Goal: Task Accomplishment & Management: Use online tool/utility

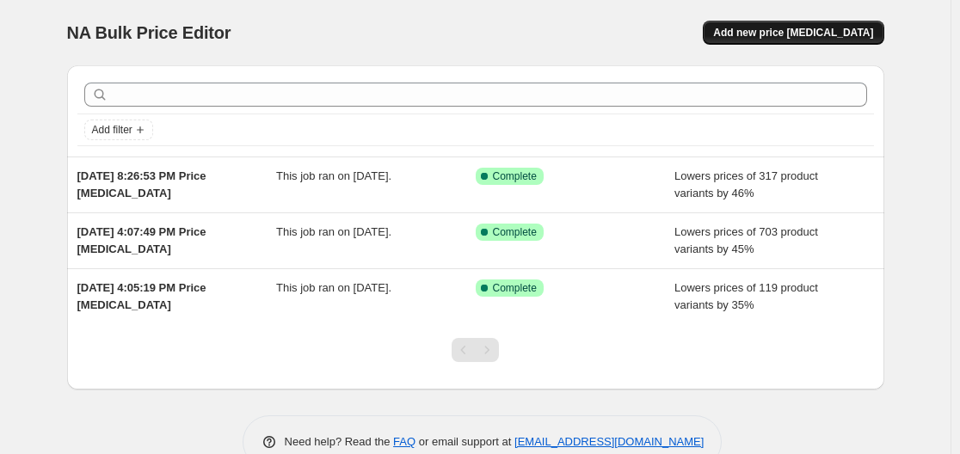
click at [819, 38] on span "Add new price [MEDICAL_DATA]" at bounding box center [793, 33] width 160 height 14
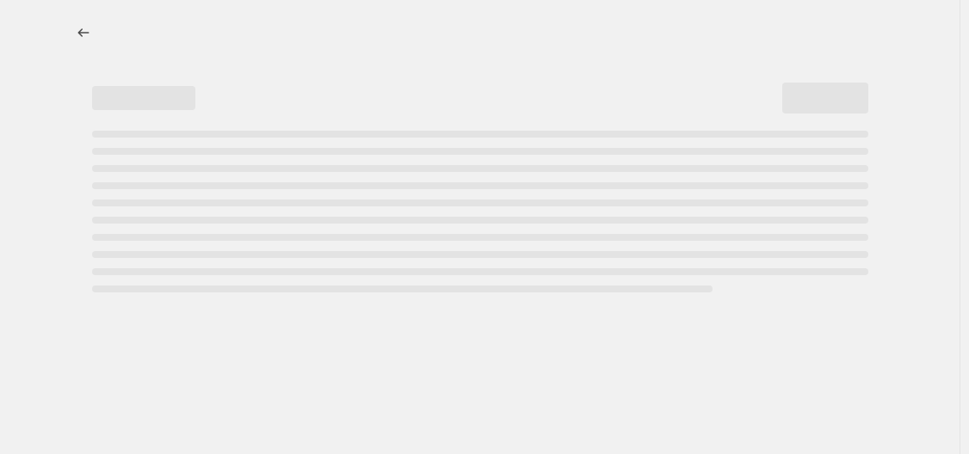
select select "percentage"
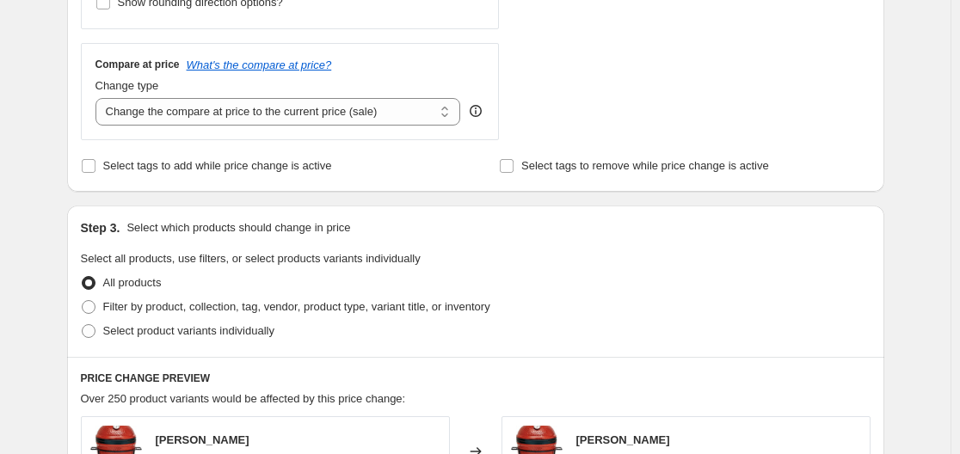
scroll to position [602, 0]
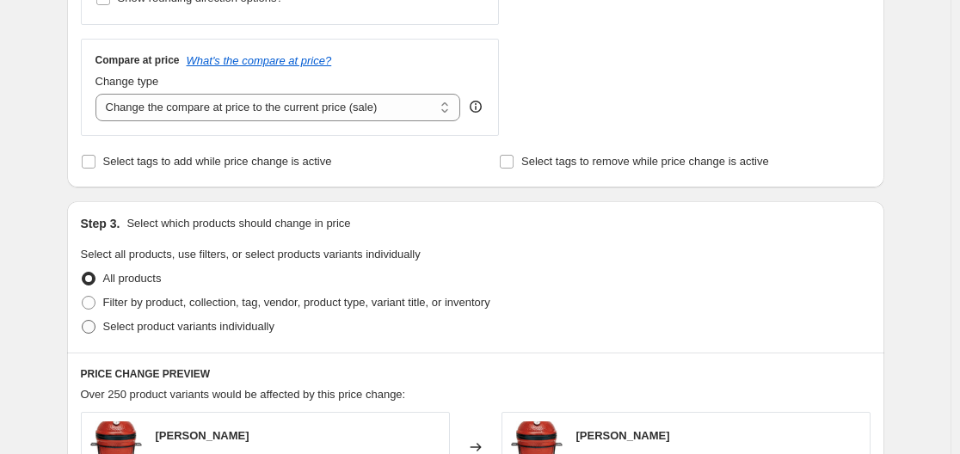
click at [132, 329] on span "Select product variants individually" at bounding box center [188, 326] width 171 height 13
click at [83, 321] on input "Select product variants individually" at bounding box center [82, 320] width 1 height 1
radio input "true"
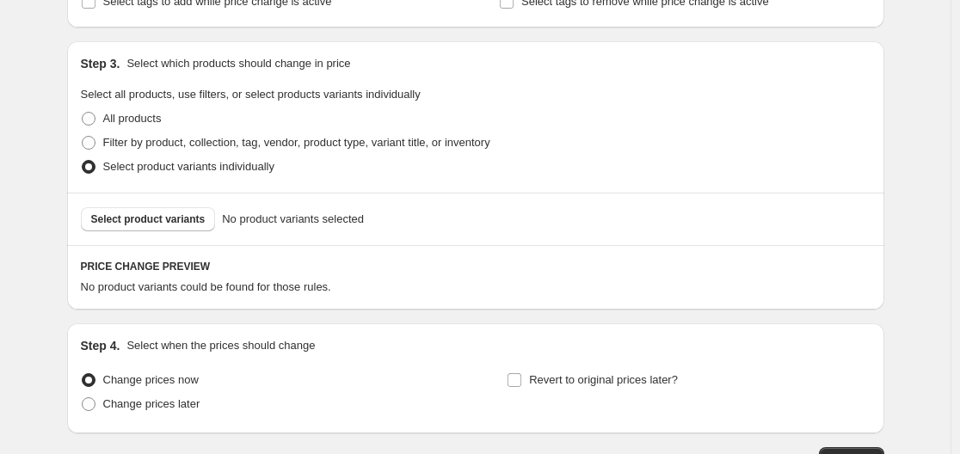
scroll to position [860, 0]
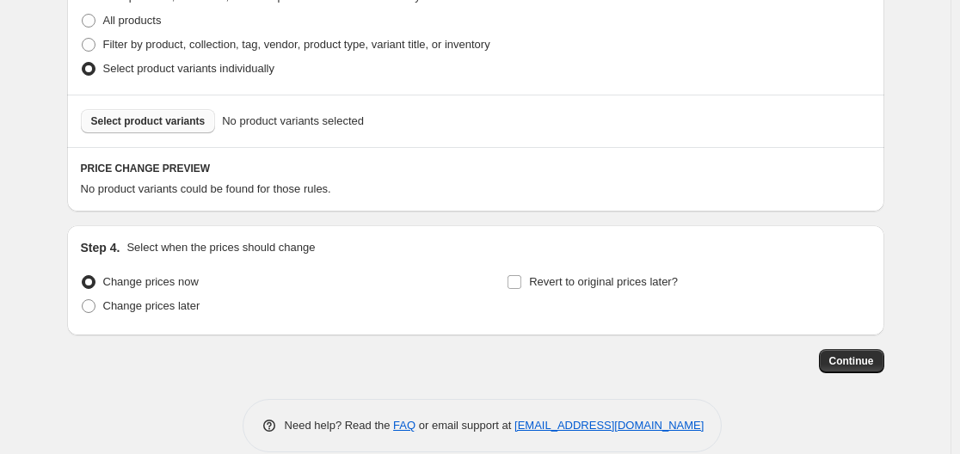
click at [150, 127] on span "Select product variants" at bounding box center [148, 121] width 114 height 14
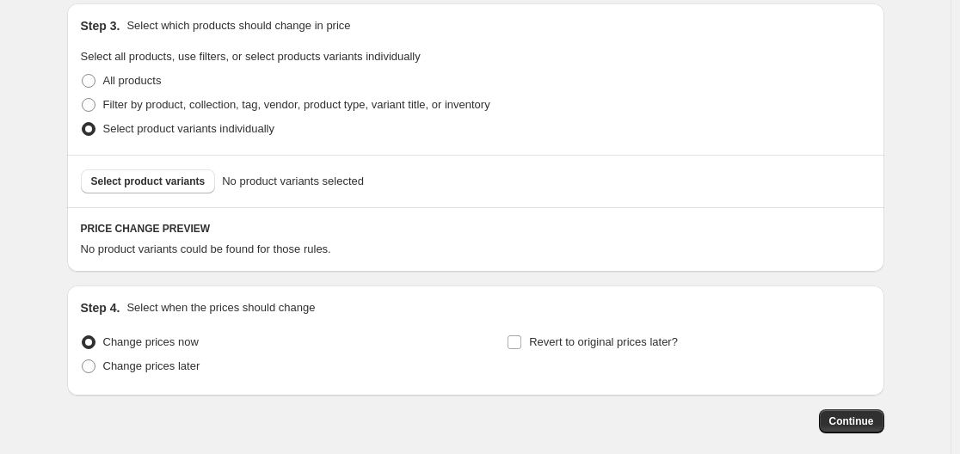
scroll to position [774, 0]
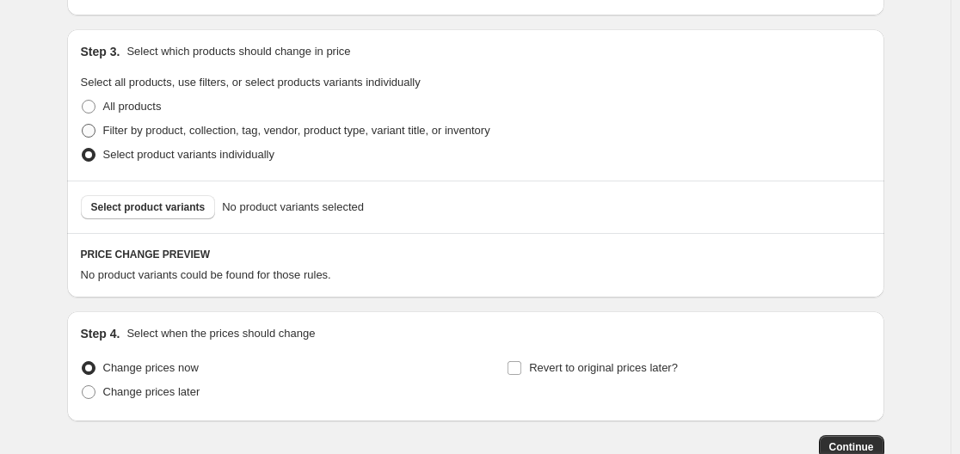
click at [141, 127] on span "Filter by product, collection, tag, vendor, product type, variant title, or inv…" at bounding box center [296, 130] width 387 height 13
click at [83, 125] on input "Filter by product, collection, tag, vendor, product type, variant title, or inv…" at bounding box center [82, 124] width 1 height 1
radio input "true"
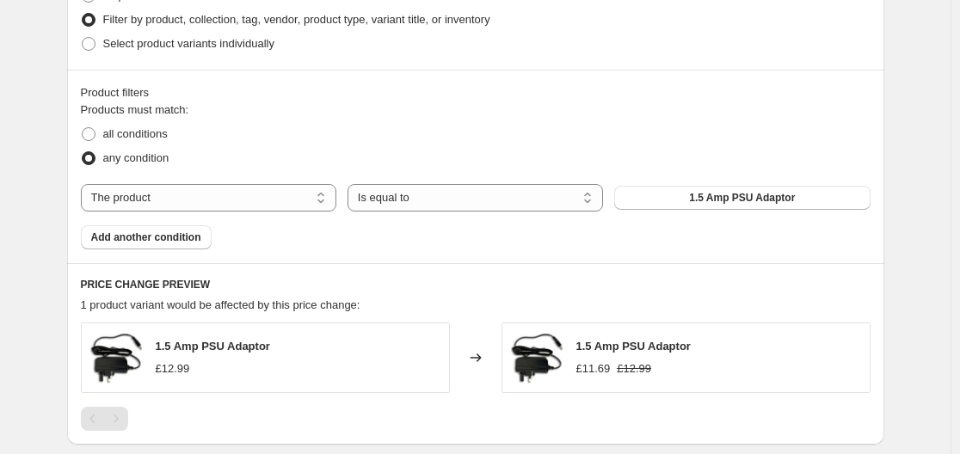
scroll to position [1032, 0]
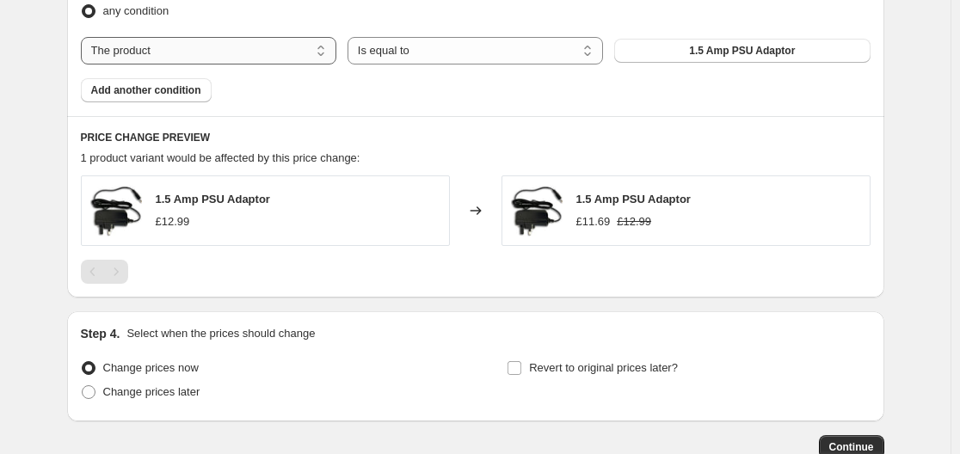
click at [289, 54] on select "The product The product's collection The product's tag The product's vendor The…" at bounding box center [209, 51] width 256 height 28
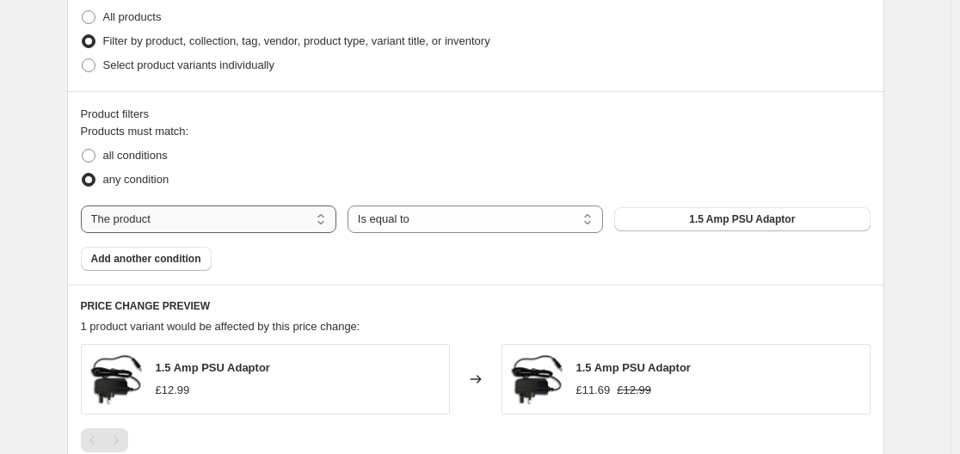
scroll to position [860, 0]
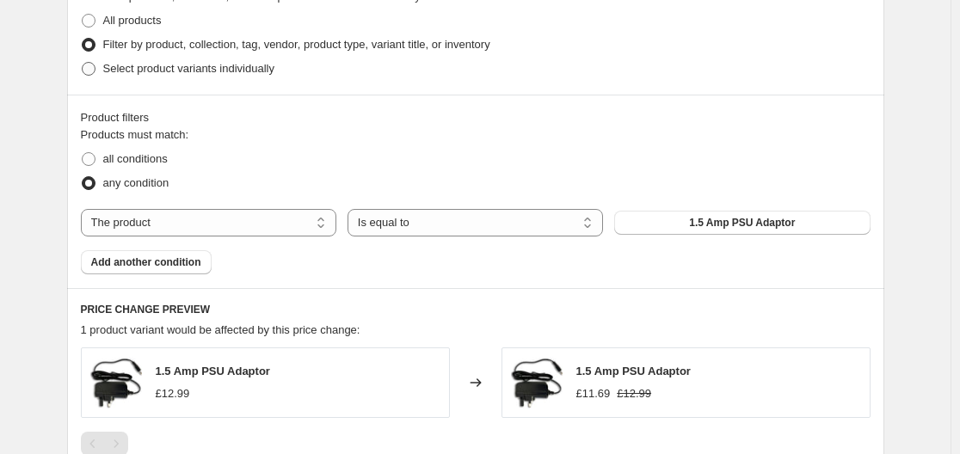
click at [96, 69] on span at bounding box center [89, 69] width 14 height 14
click at [83, 63] on input "Select product variants individually" at bounding box center [82, 62] width 1 height 1
radio input "true"
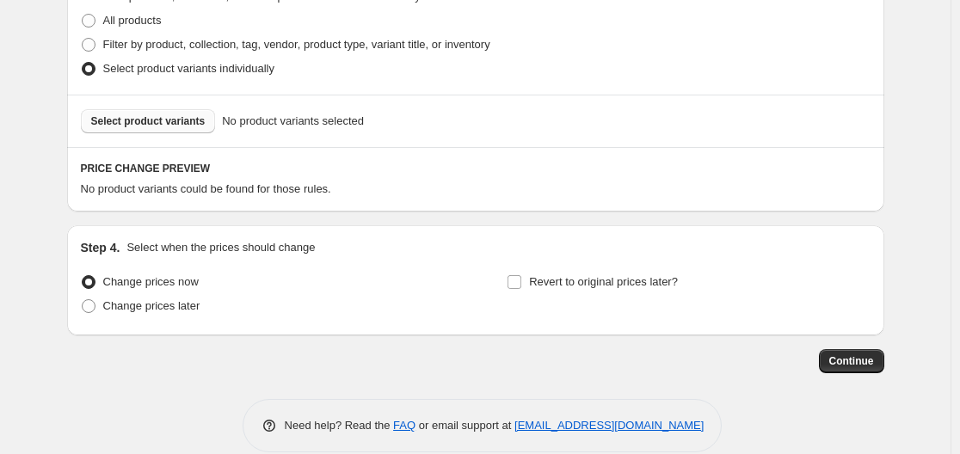
click at [165, 126] on span "Select product variants" at bounding box center [148, 121] width 114 height 14
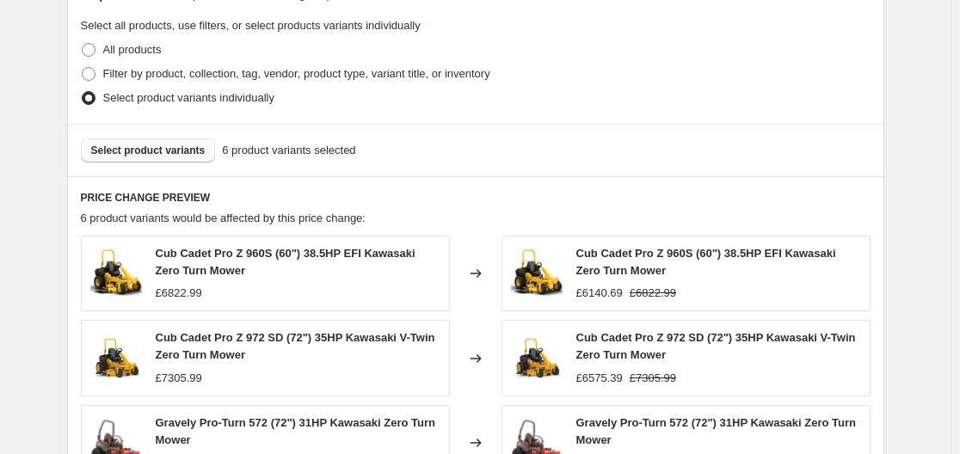
scroll to position [829, 0]
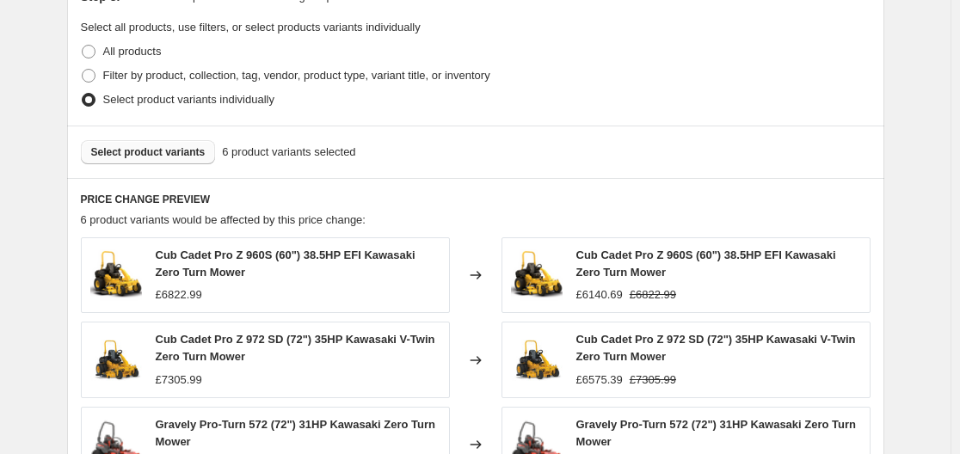
click at [180, 151] on span "Select product variants" at bounding box center [148, 152] width 114 height 14
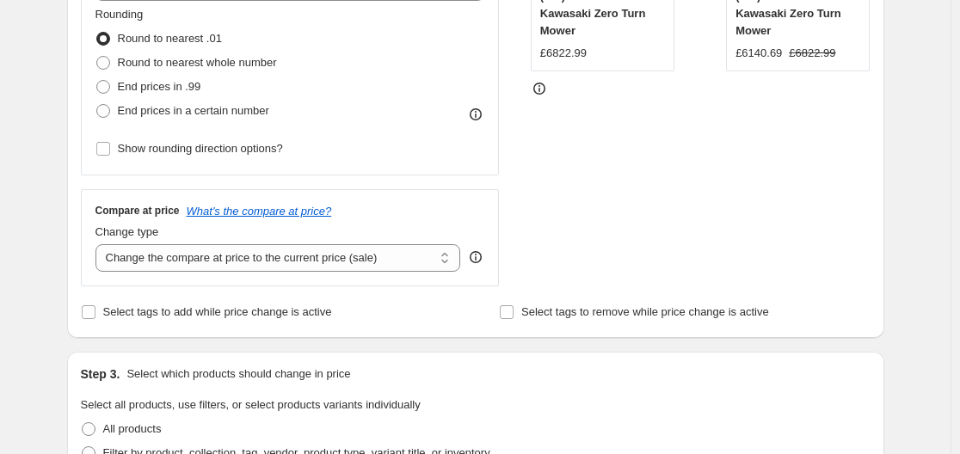
scroll to position [227, 0]
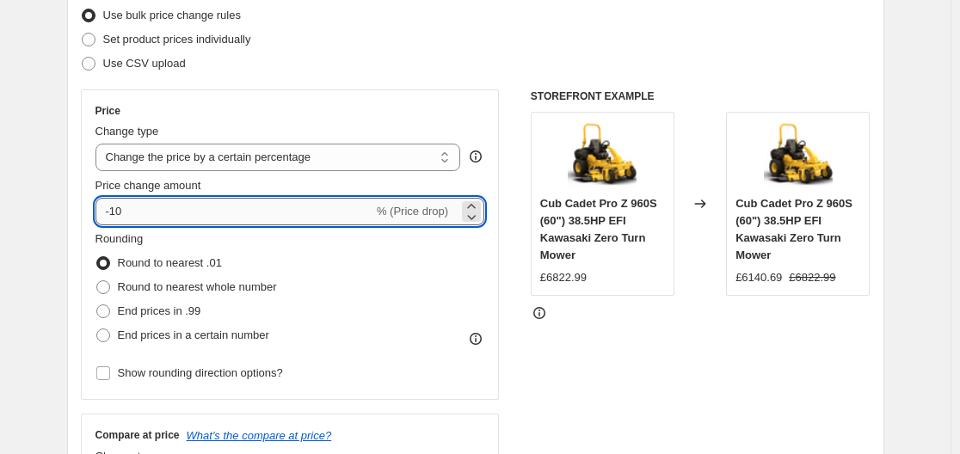
click at [169, 217] on input "-10" at bounding box center [235, 212] width 278 height 28
type input "-1"
type input "-60"
click at [108, 307] on span at bounding box center [103, 312] width 14 height 14
click at [97, 305] on input "End prices in .99" at bounding box center [96, 305] width 1 height 1
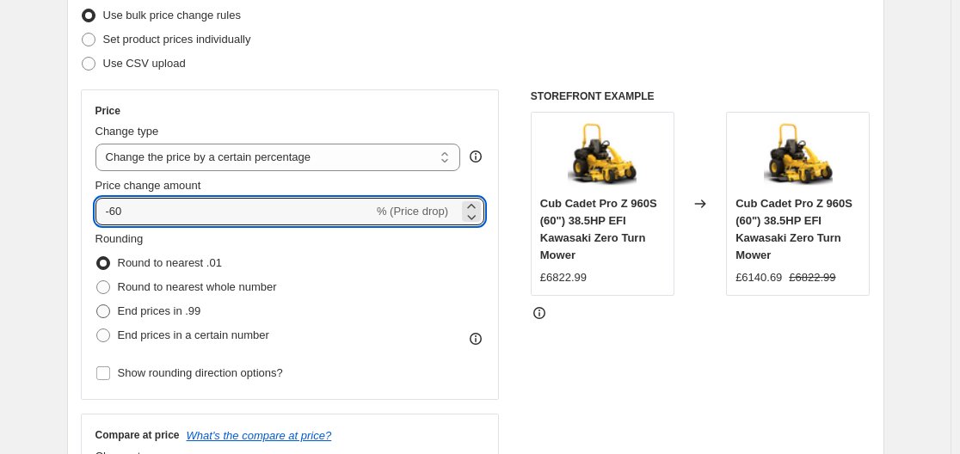
radio input "true"
click at [210, 210] on input "-60" at bounding box center [235, 212] width 278 height 28
click at [145, 219] on input "-65" at bounding box center [235, 212] width 278 height 28
type input "-68"
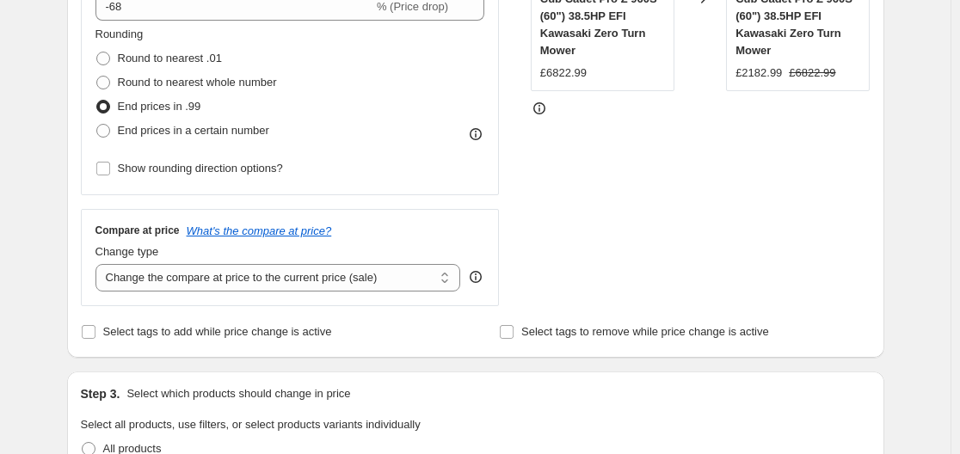
scroll to position [485, 0]
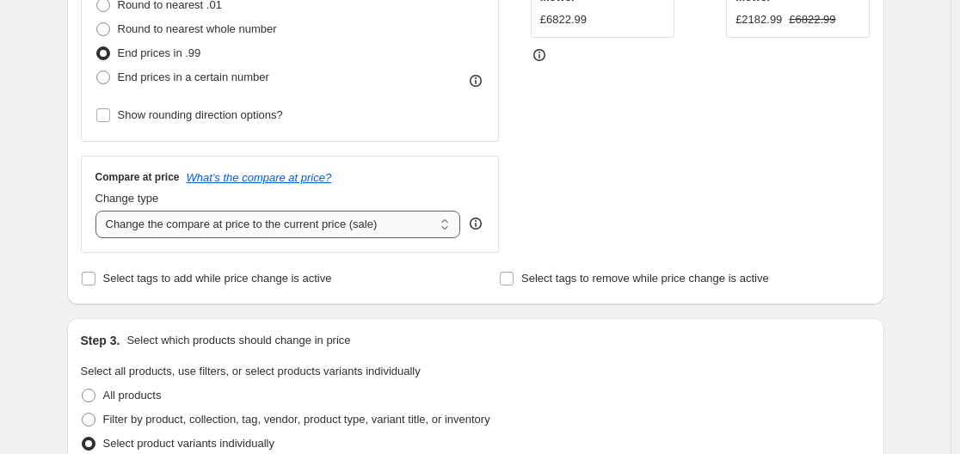
click at [143, 223] on select "Change the compare at price to the current price (sale) Change the compare at p…" at bounding box center [279, 225] width 366 height 28
select select "remove"
click at [99, 211] on select "Change the compare at price to the current price (sale) Change the compare at p…" at bounding box center [279, 225] width 366 height 28
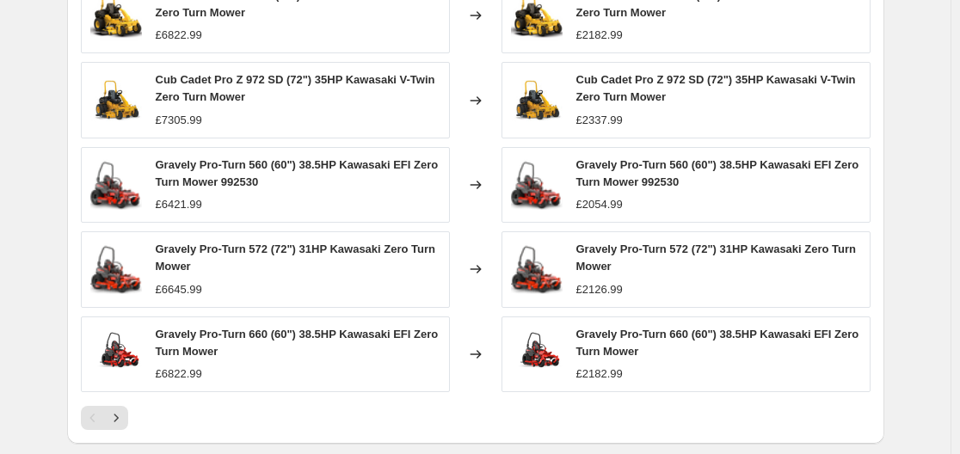
scroll to position [1346, 0]
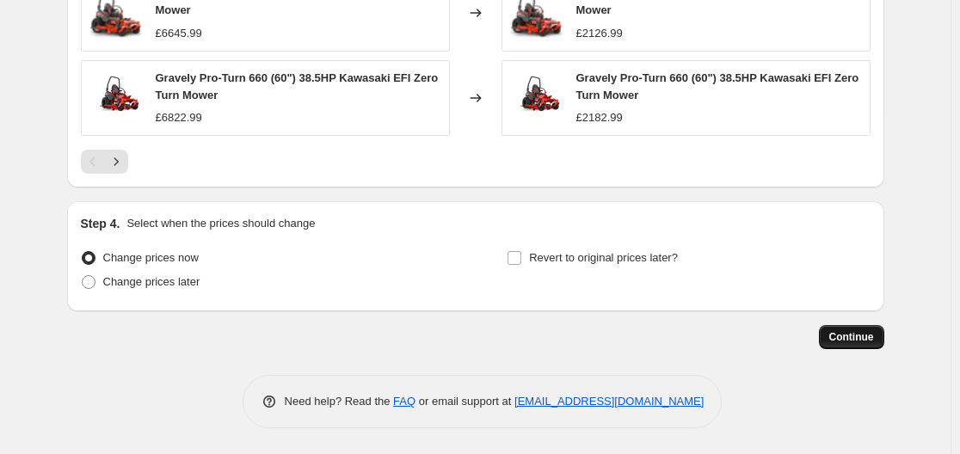
click at [850, 344] on button "Continue" at bounding box center [851, 337] width 65 height 24
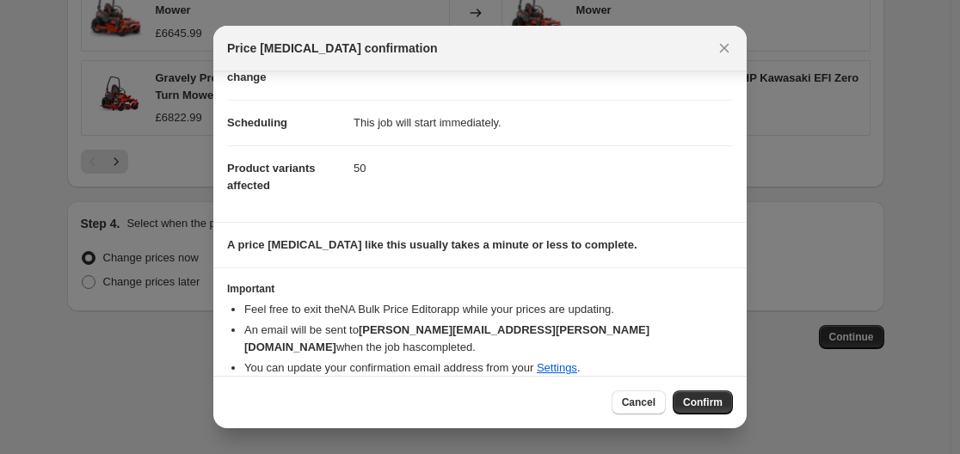
scroll to position [111, 0]
click at [709, 403] on span "Confirm" at bounding box center [703, 403] width 40 height 14
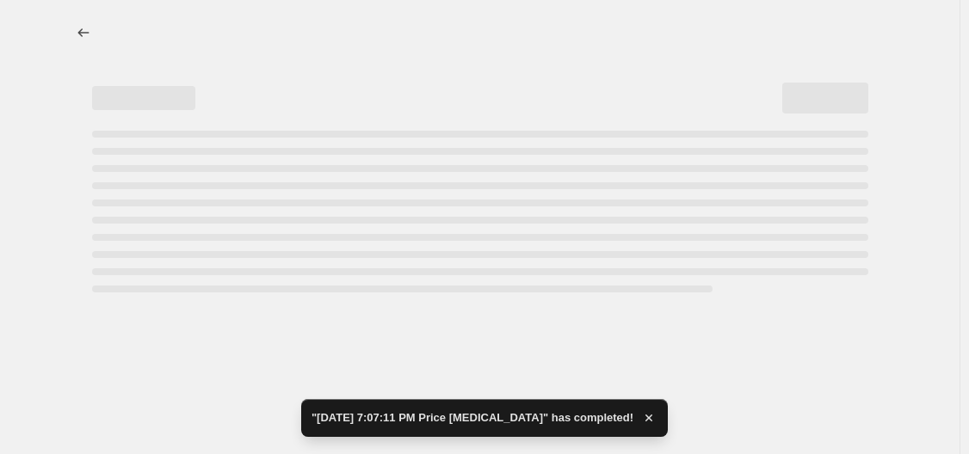
select select "percentage"
select select "remove"
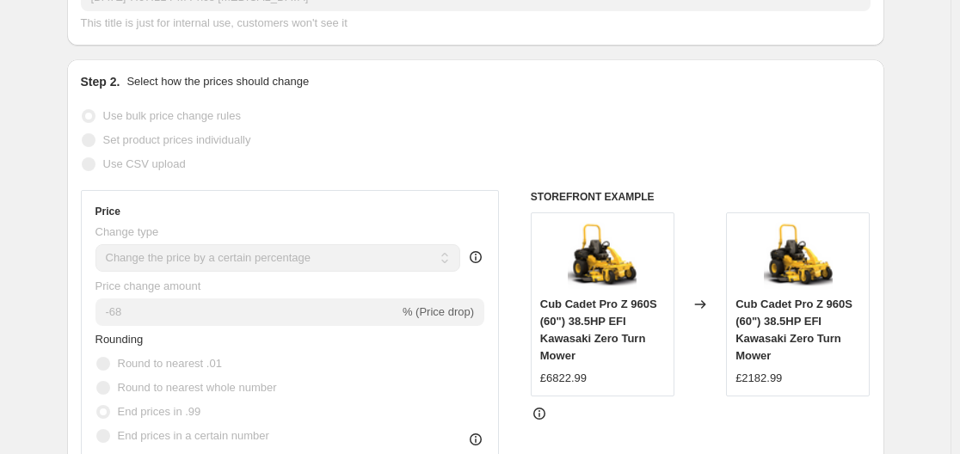
scroll to position [9, 0]
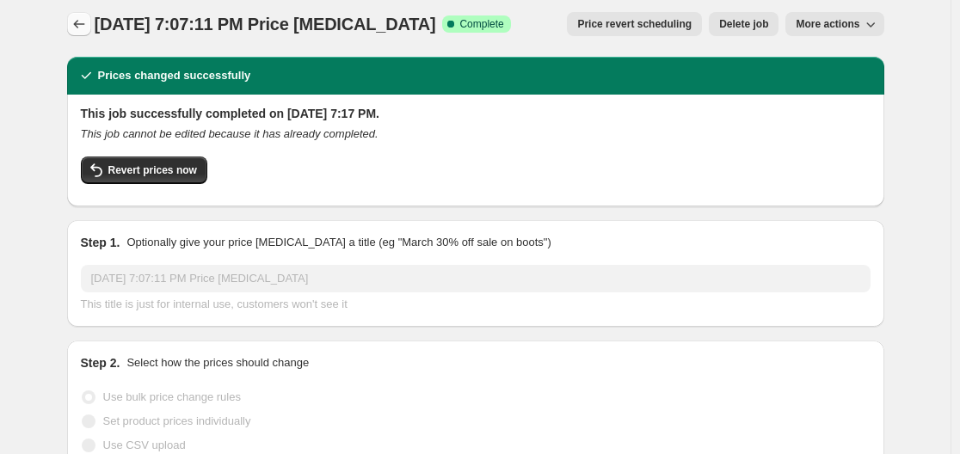
click at [77, 22] on icon "Price change jobs" at bounding box center [79, 23] width 17 height 17
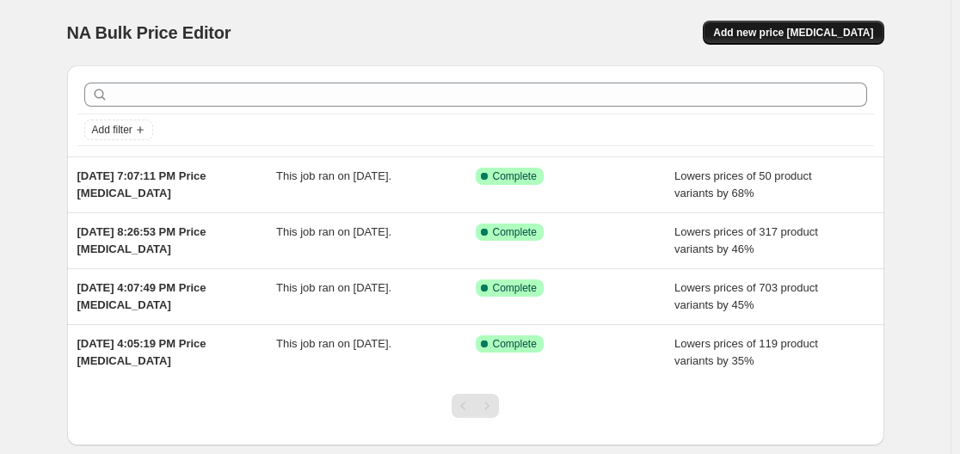
click at [794, 36] on span "Add new price [MEDICAL_DATA]" at bounding box center [793, 33] width 160 height 14
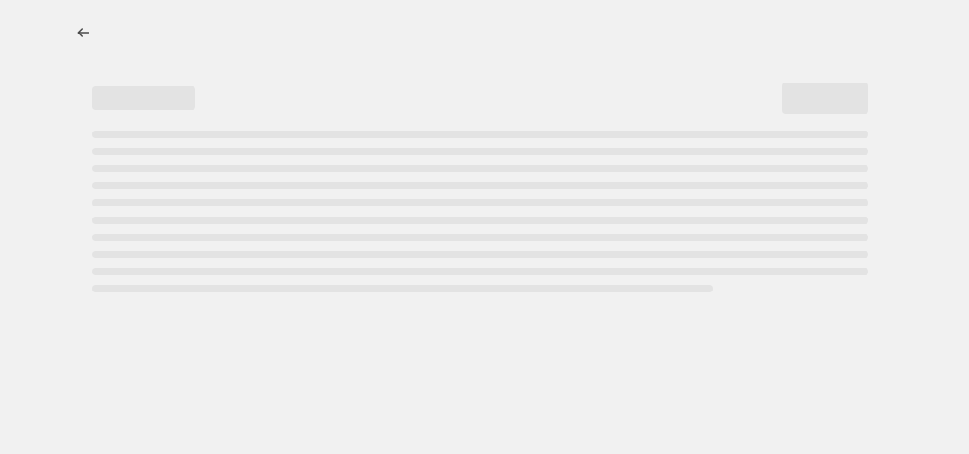
select select "percentage"
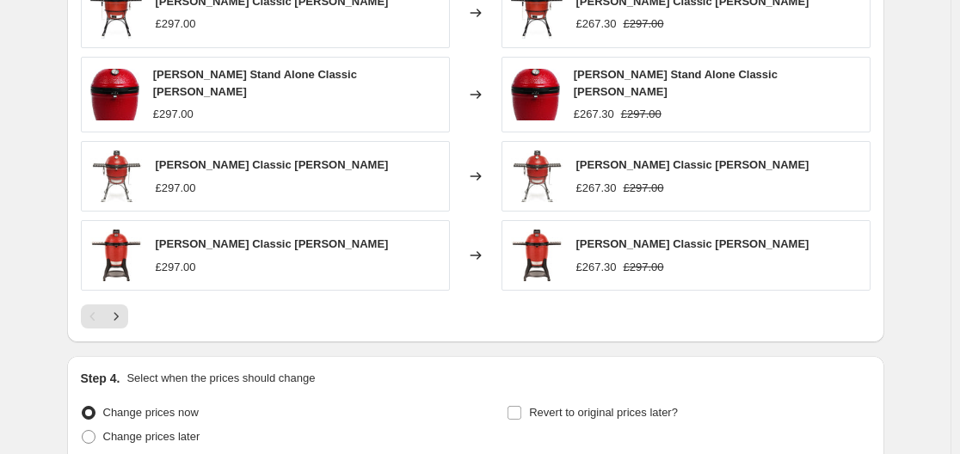
scroll to position [774, 0]
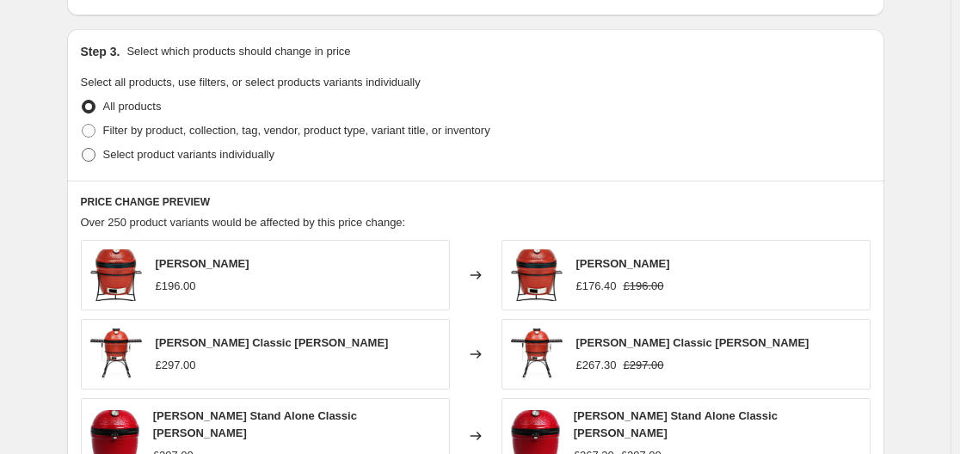
click at [141, 152] on span "Select product variants individually" at bounding box center [188, 154] width 171 height 13
click at [83, 149] on input "Select product variants individually" at bounding box center [82, 148] width 1 height 1
radio input "true"
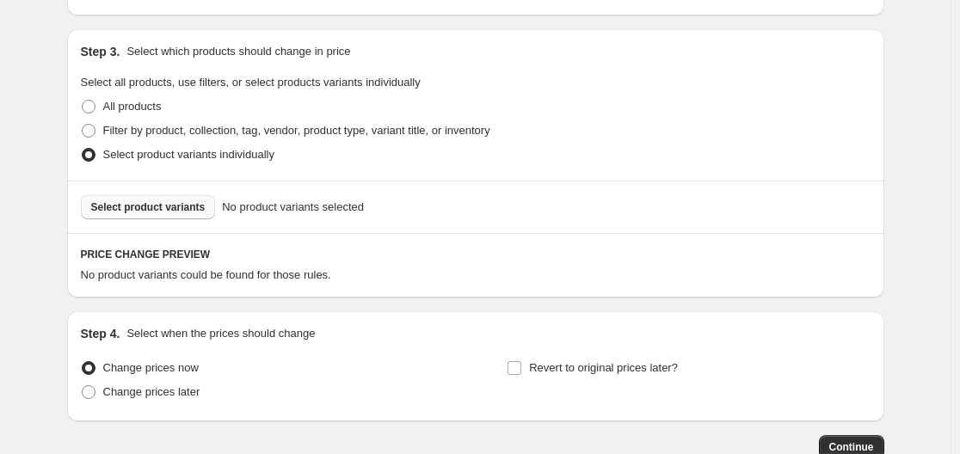
click at [160, 202] on span "Select product variants" at bounding box center [148, 207] width 114 height 14
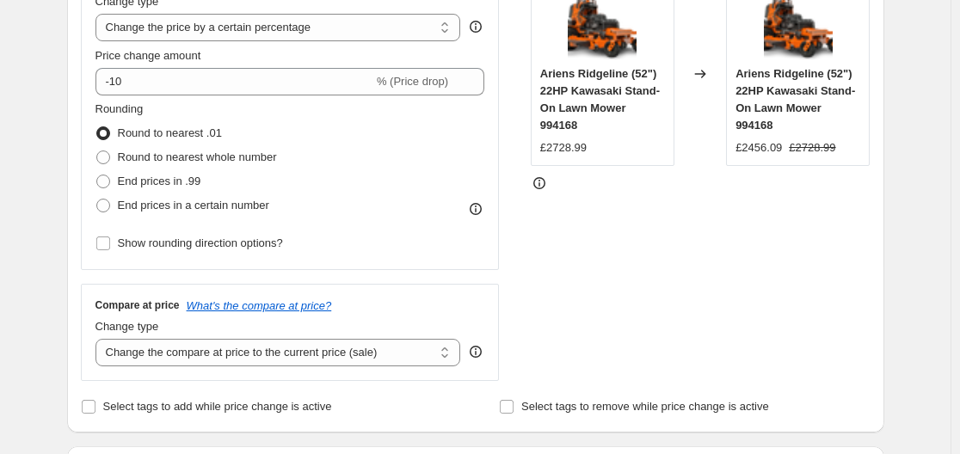
scroll to position [172, 0]
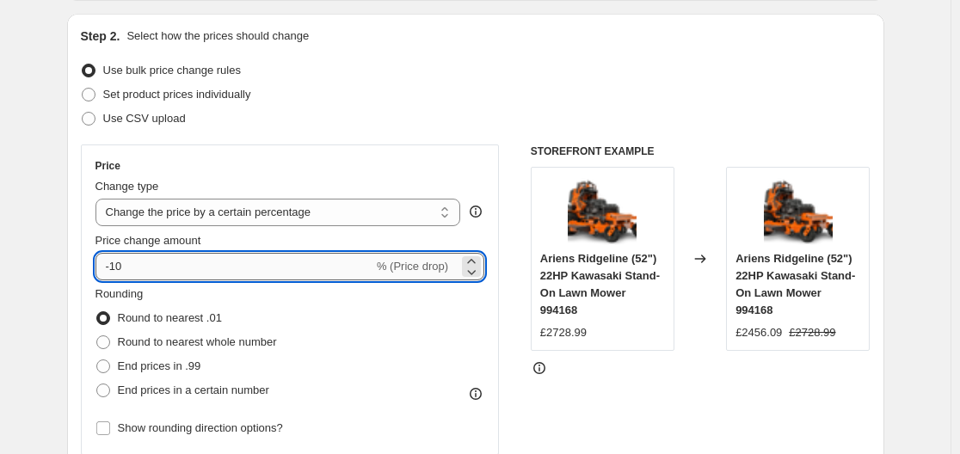
click at [227, 273] on input "-10" at bounding box center [235, 267] width 278 height 28
type input "-1"
type input "-65"
click at [157, 362] on span "End prices in .99" at bounding box center [159, 366] width 83 height 13
click at [97, 360] on input "End prices in .99" at bounding box center [96, 360] width 1 height 1
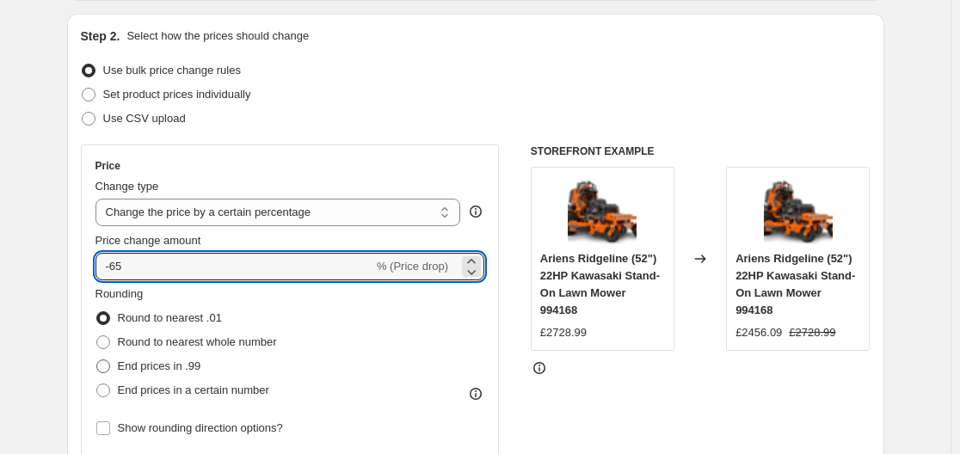
radio input "true"
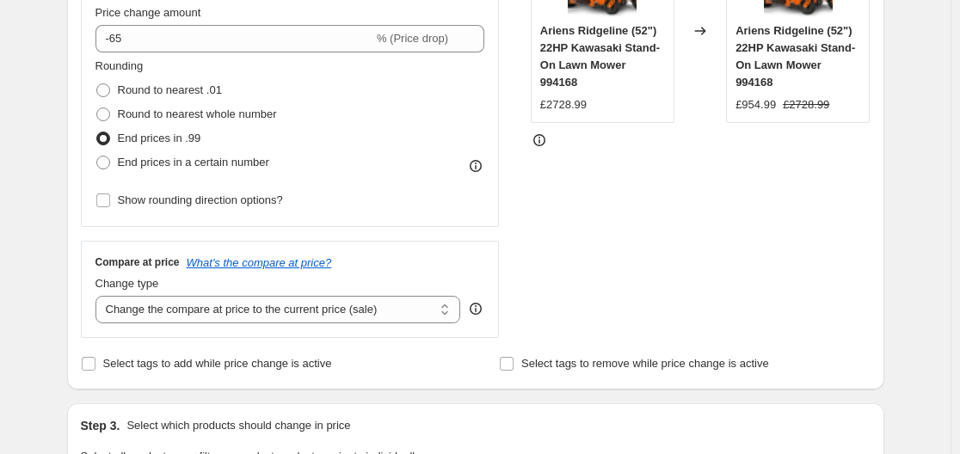
scroll to position [430, 0]
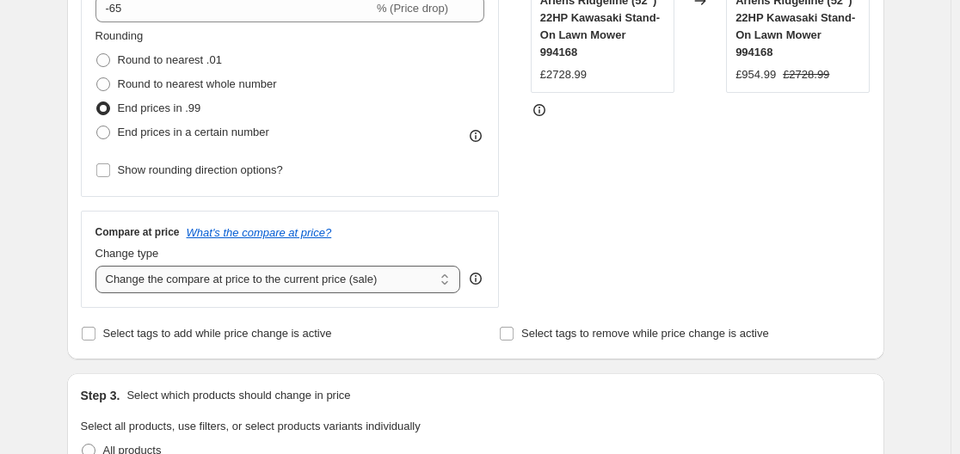
click at [205, 283] on select "Change the compare at price to the current price (sale) Change the compare at p…" at bounding box center [279, 280] width 366 height 28
select select "remove"
click at [99, 266] on select "Change the compare at price to the current price (sale) Change the compare at p…" at bounding box center [279, 280] width 366 height 28
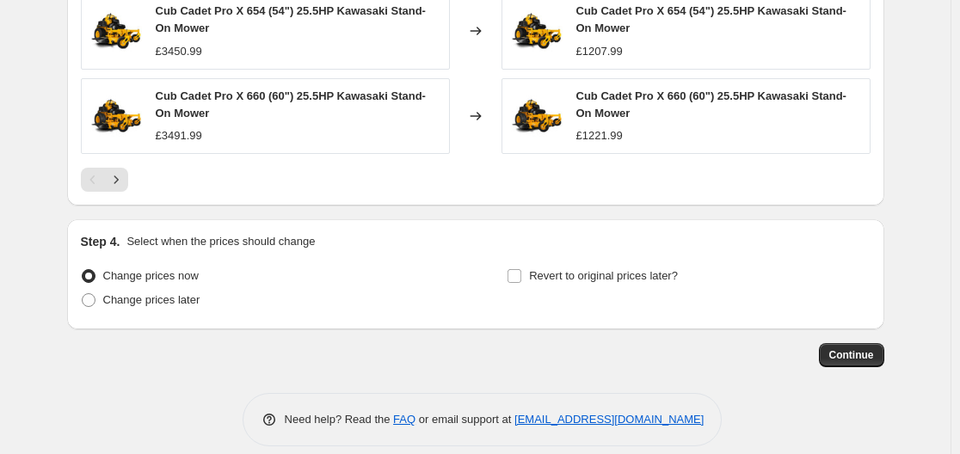
scroll to position [1346, 0]
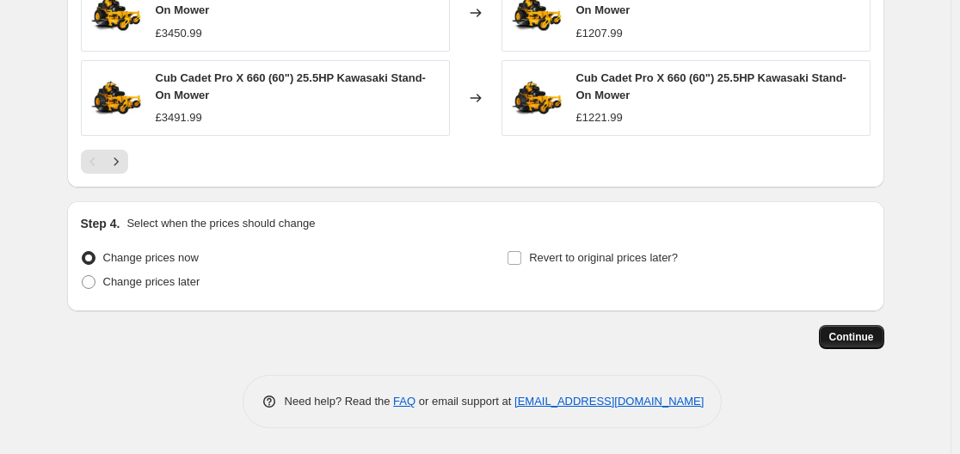
click at [866, 334] on span "Continue" at bounding box center [851, 337] width 45 height 14
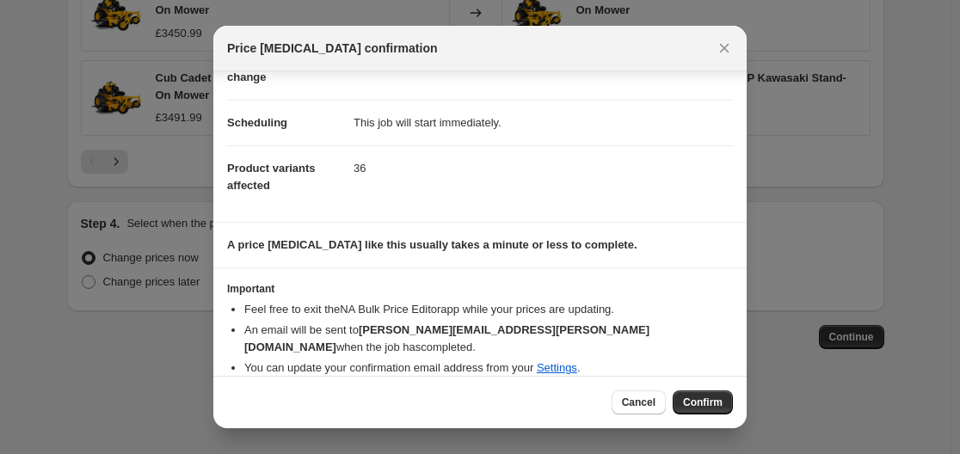
scroll to position [111, 0]
click at [690, 406] on span "Confirm" at bounding box center [703, 403] width 40 height 14
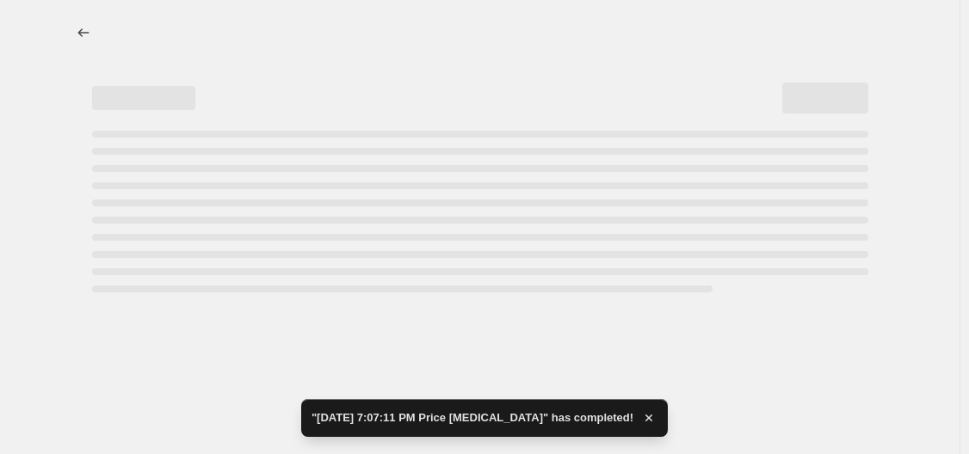
select select "percentage"
select select "remove"
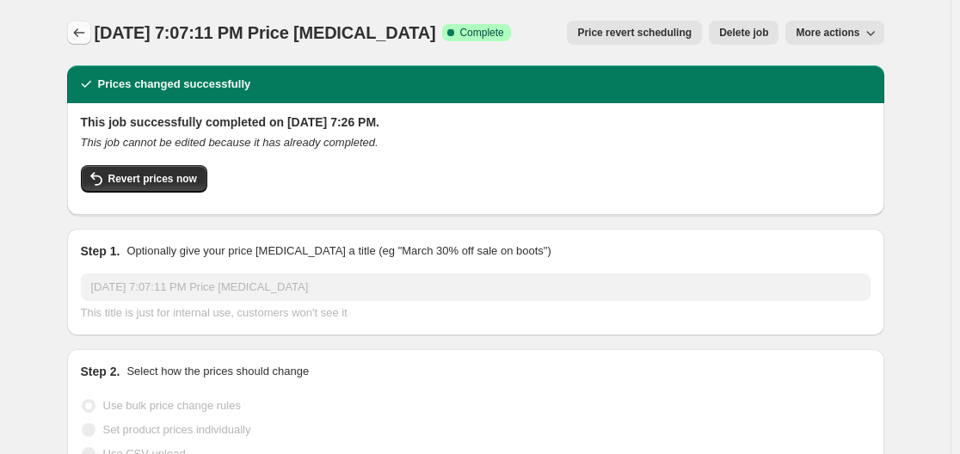
click at [77, 41] on icon "Price change jobs" at bounding box center [79, 32] width 17 height 17
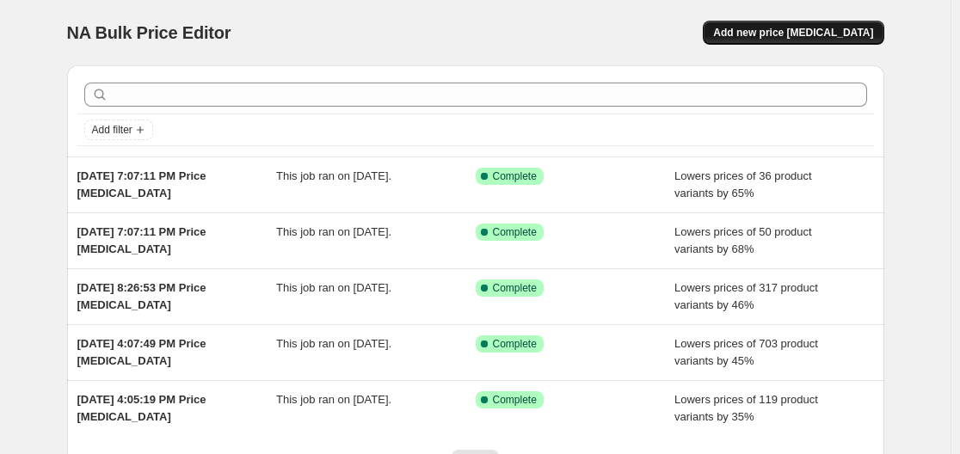
click at [765, 35] on span "Add new price [MEDICAL_DATA]" at bounding box center [793, 33] width 160 height 14
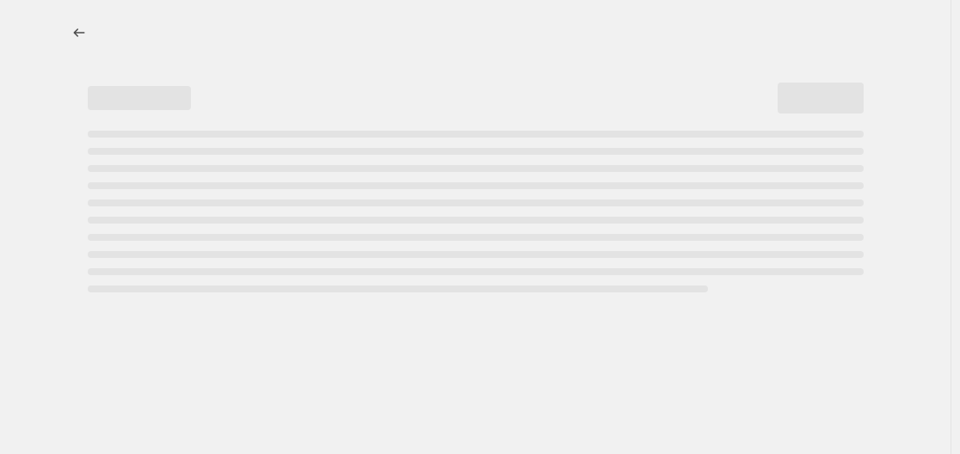
select select "percentage"
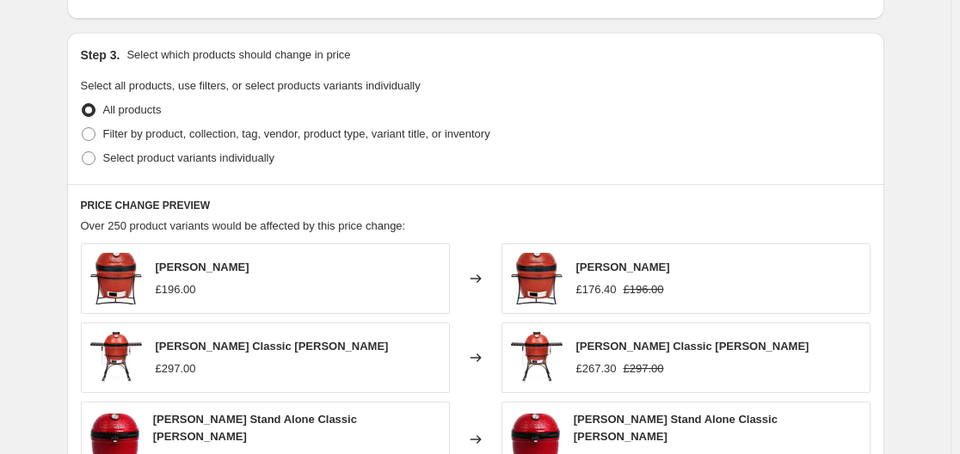
scroll to position [795, 0]
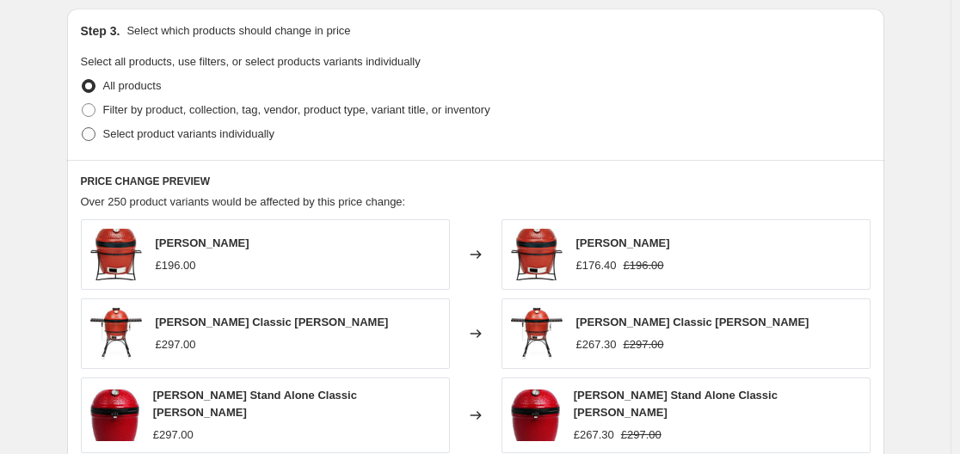
click at [219, 135] on span "Select product variants individually" at bounding box center [188, 133] width 171 height 13
click at [83, 128] on input "Select product variants individually" at bounding box center [82, 127] width 1 height 1
radio input "true"
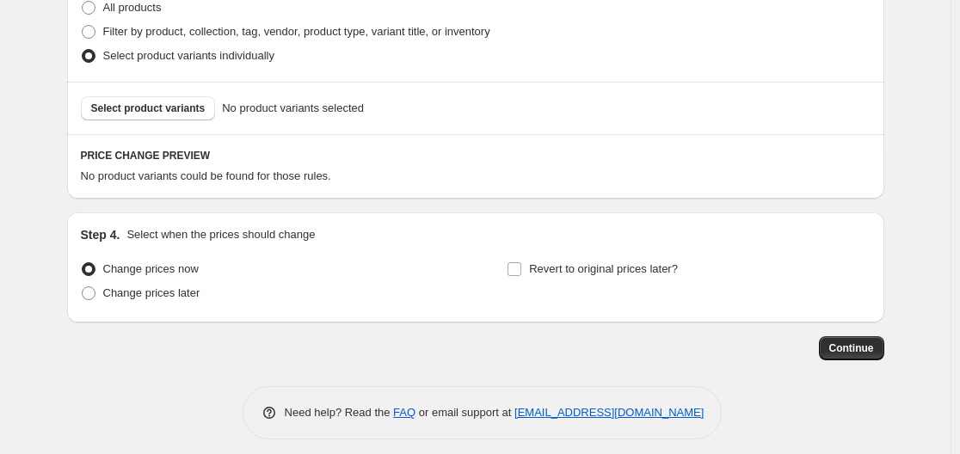
scroll to position [880, 0]
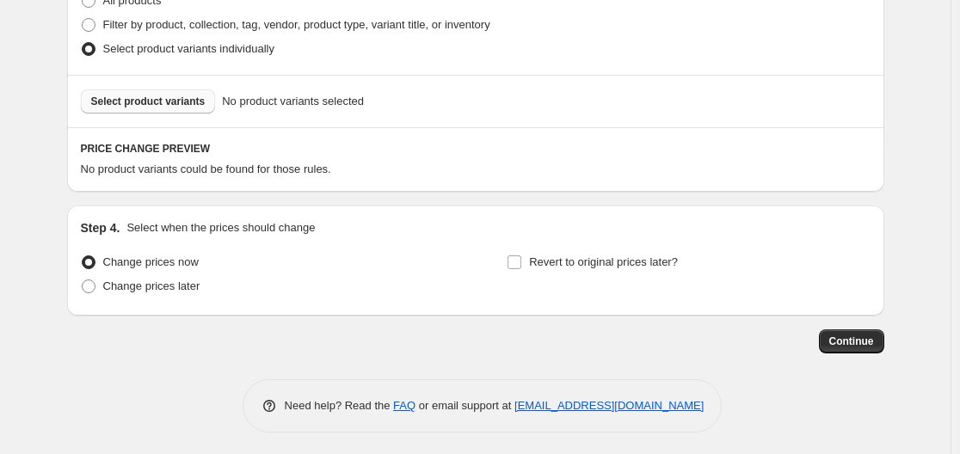
click at [191, 103] on span "Select product variants" at bounding box center [148, 102] width 114 height 14
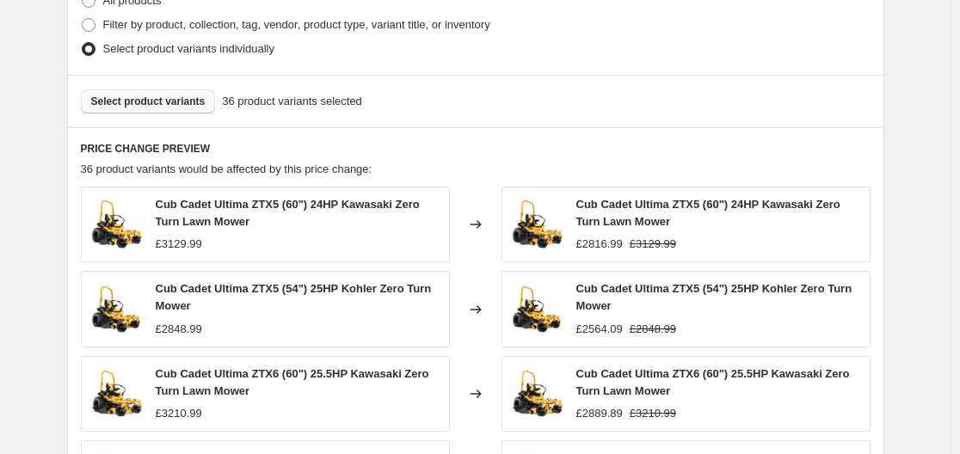
scroll to position [450, 0]
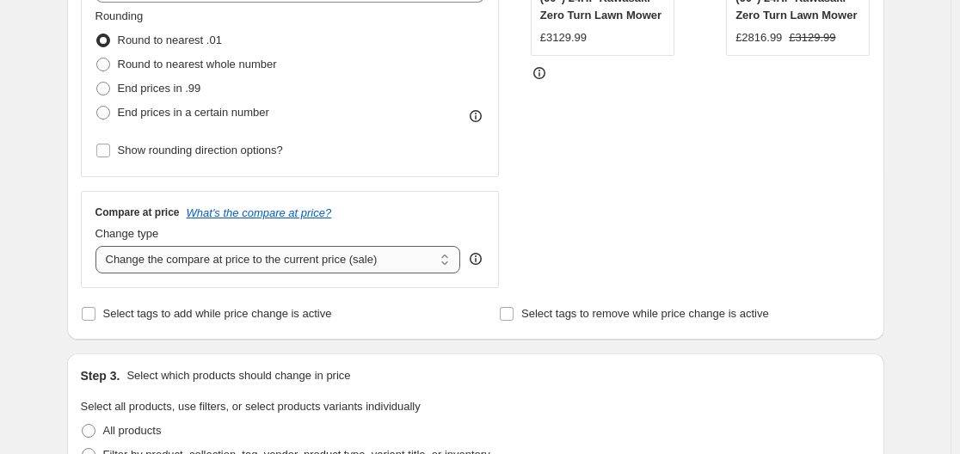
click at [213, 262] on select "Change the compare at price to the current price (sale) Change the compare at p…" at bounding box center [279, 260] width 366 height 28
select select "remove"
click at [99, 246] on select "Change the compare at price to the current price (sale) Change the compare at p…" at bounding box center [279, 260] width 366 height 28
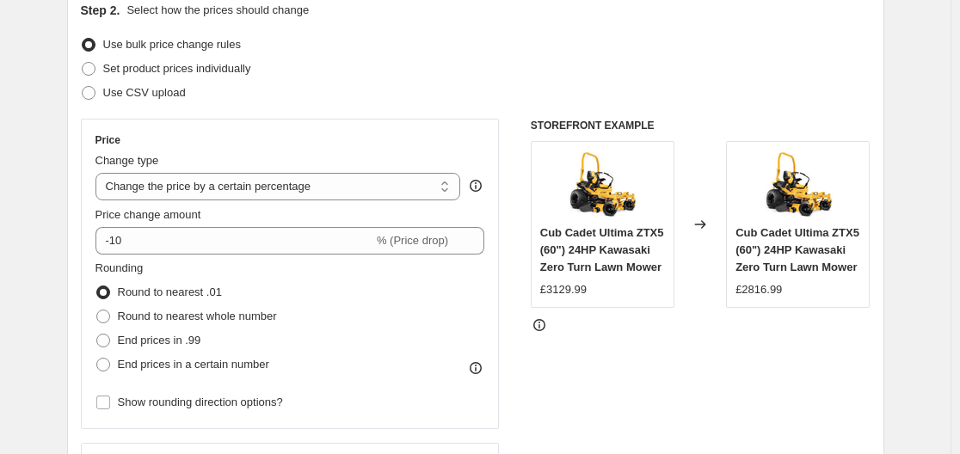
scroll to position [192, 0]
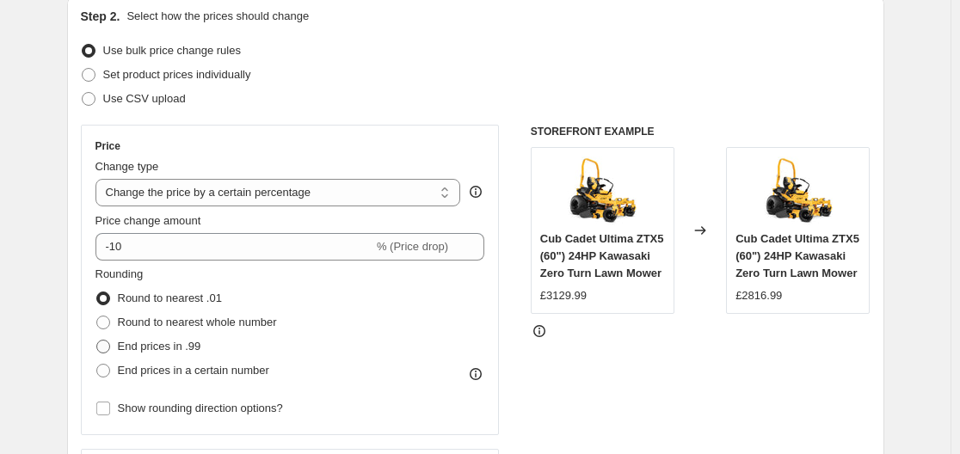
click at [169, 347] on span "End prices in .99" at bounding box center [159, 346] width 83 height 13
click at [97, 341] on input "End prices in .99" at bounding box center [96, 340] width 1 height 1
radio input "true"
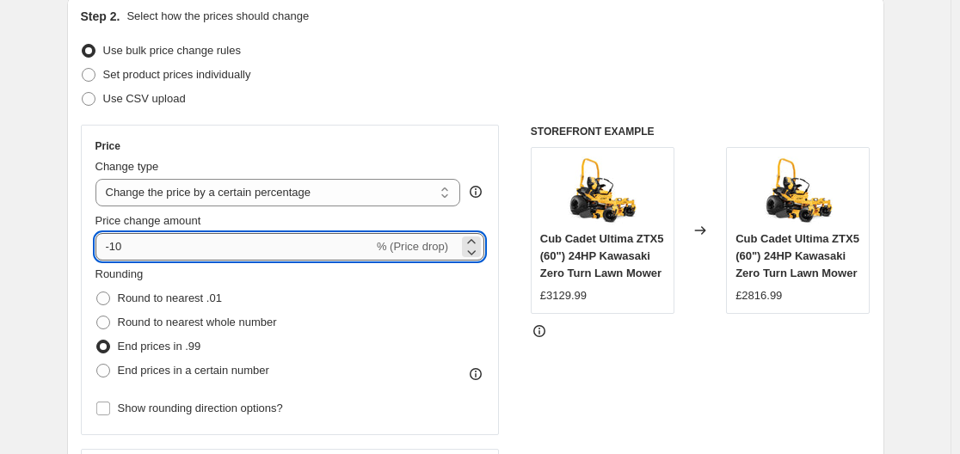
click at [182, 259] on input "-10" at bounding box center [235, 247] width 278 height 28
type input "-1"
type input "-64"
click at [79, 203] on div "Step 2. Select how the prices should change Use bulk price change rules Set pro…" at bounding box center [475, 296] width 817 height 604
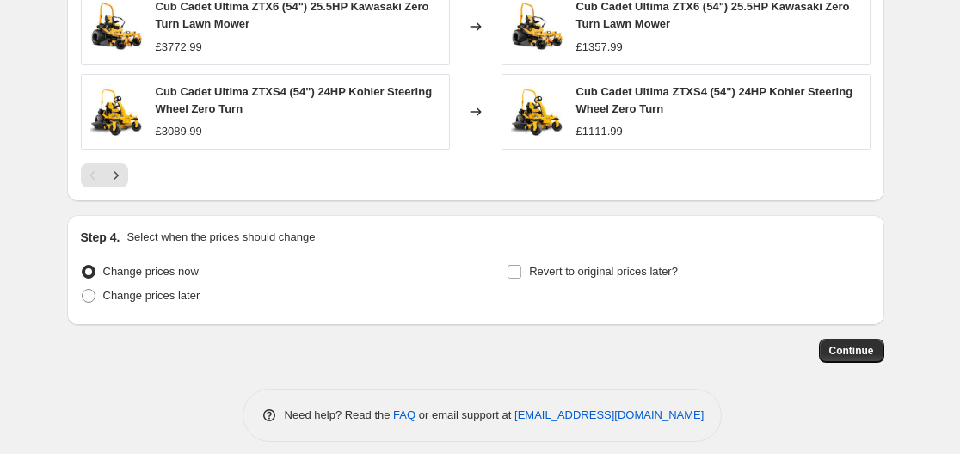
scroll to position [1346, 0]
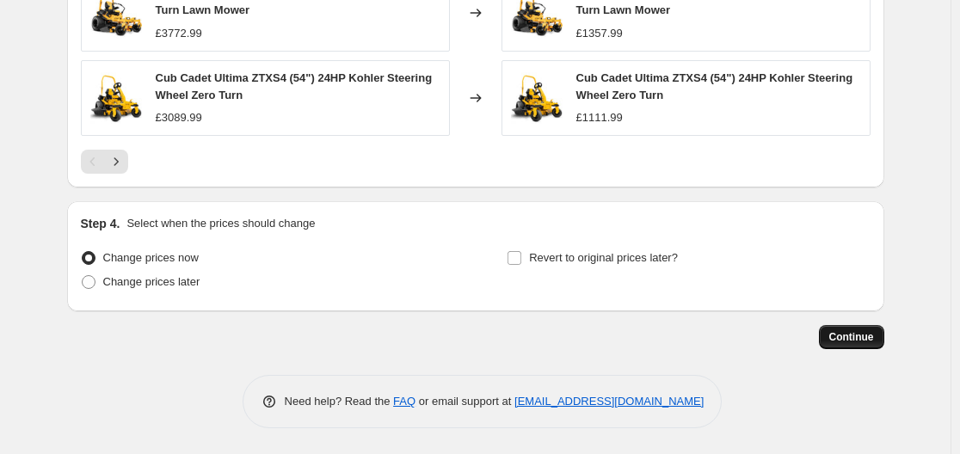
click at [864, 330] on span "Continue" at bounding box center [851, 337] width 45 height 14
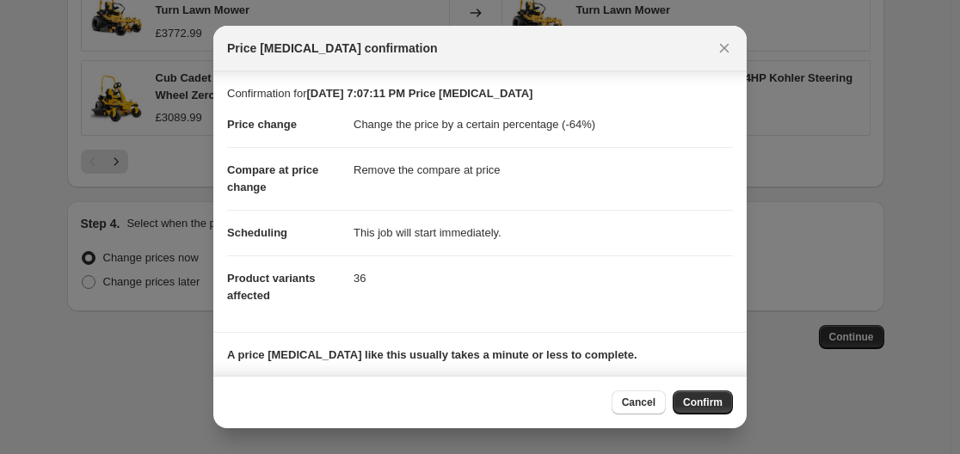
scroll to position [111, 0]
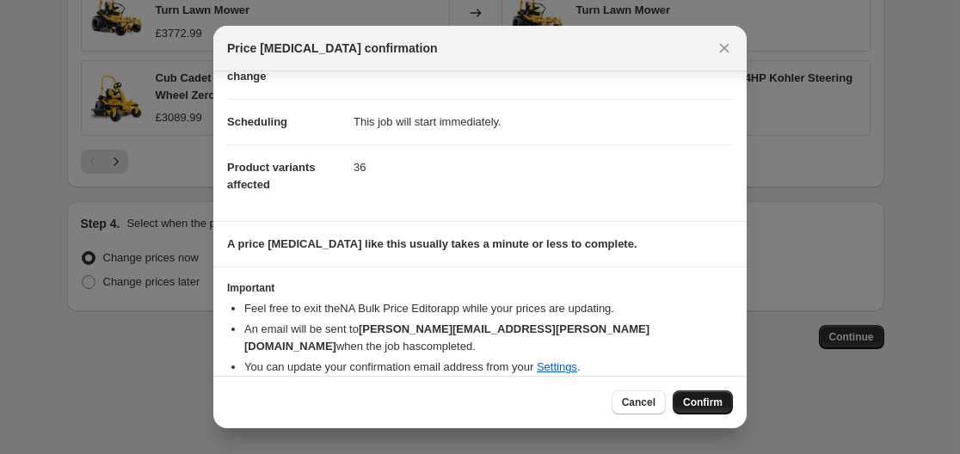
click at [704, 405] on span "Confirm" at bounding box center [703, 403] width 40 height 14
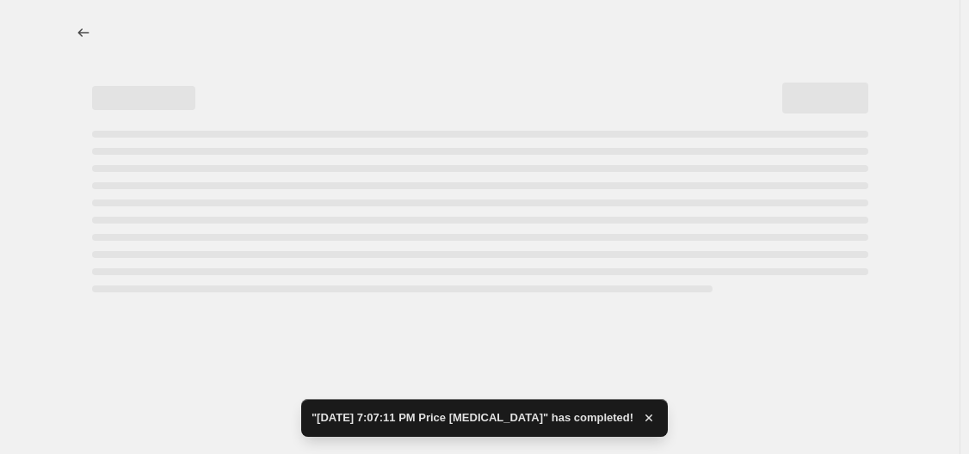
select select "percentage"
select select "remove"
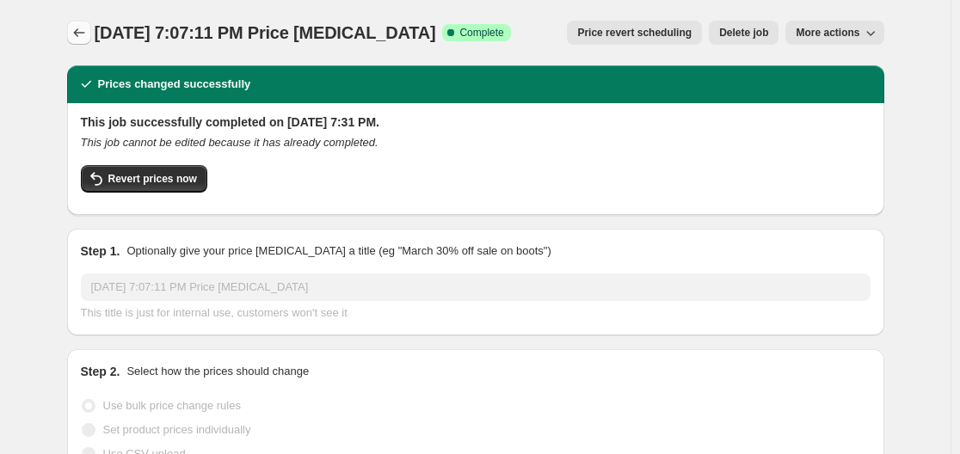
click at [88, 36] on icon "Price change jobs" at bounding box center [79, 32] width 17 height 17
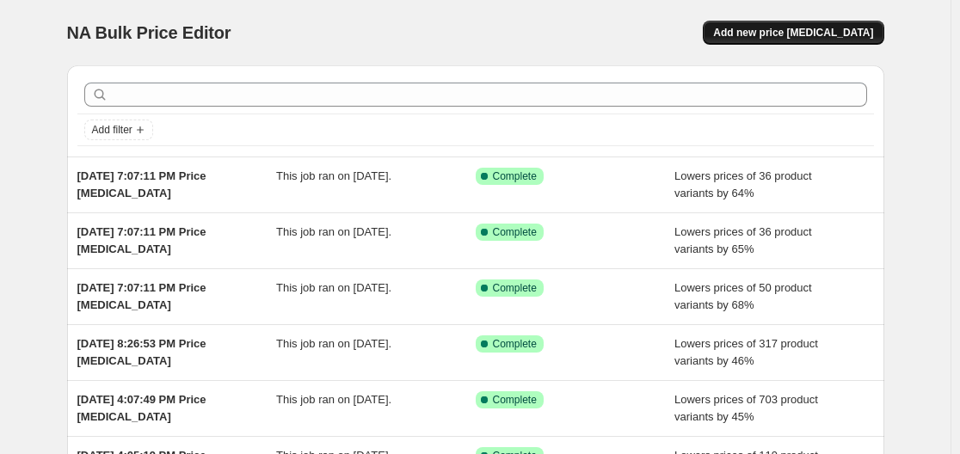
click at [753, 31] on span "Add new price [MEDICAL_DATA]" at bounding box center [793, 33] width 160 height 14
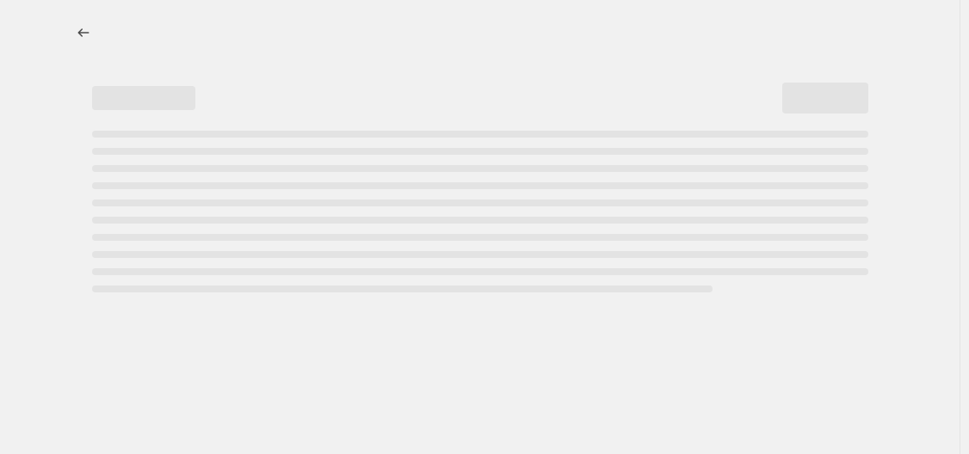
select select "percentage"
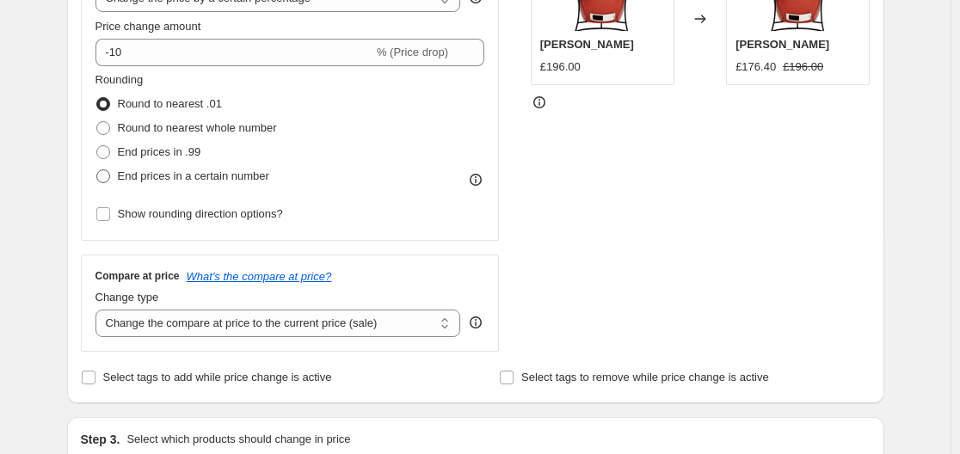
scroll to position [516, 0]
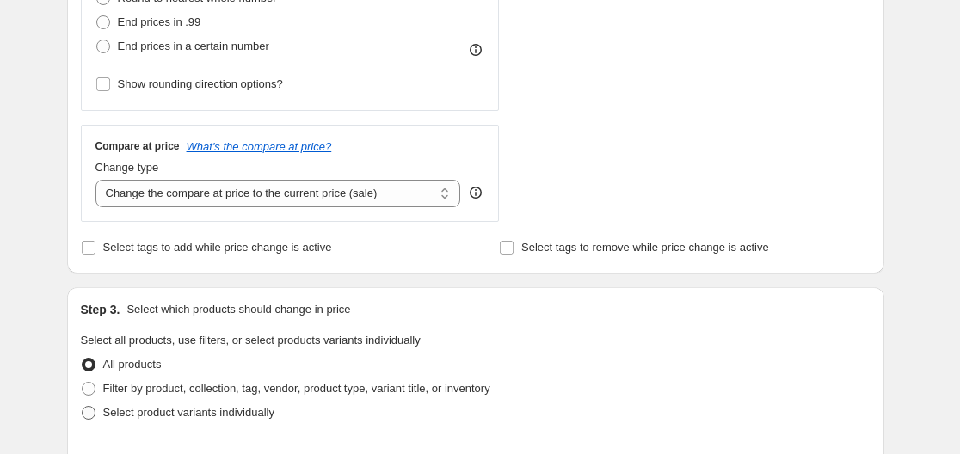
click at [170, 416] on span "Select product variants individually" at bounding box center [188, 412] width 171 height 13
click at [83, 407] on input "Select product variants individually" at bounding box center [82, 406] width 1 height 1
radio input "true"
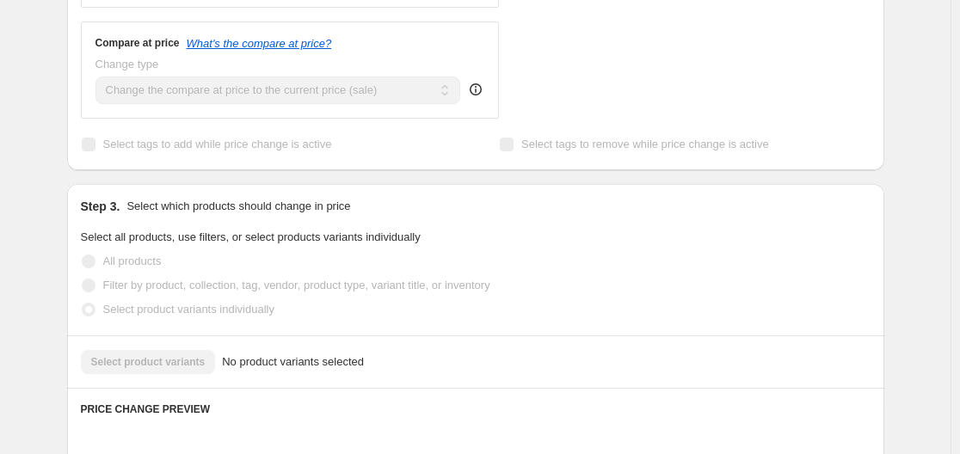
scroll to position [774, 0]
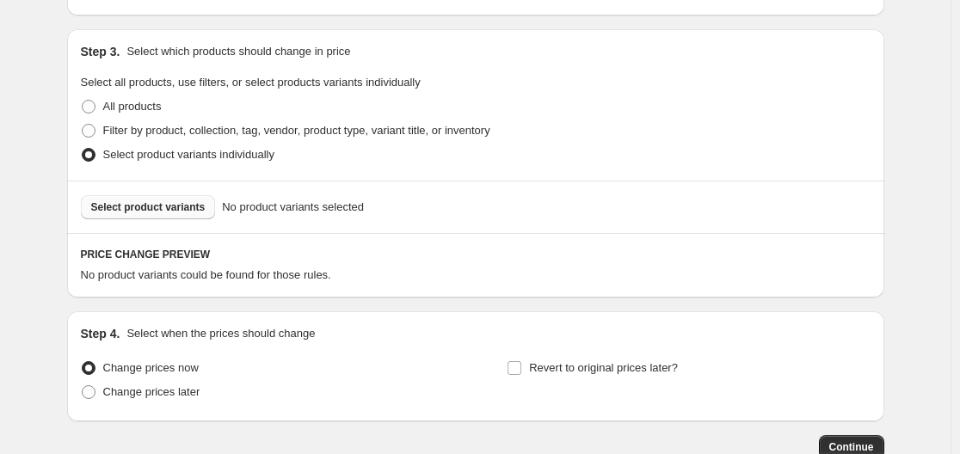
click at [162, 208] on span "Select product variants" at bounding box center [148, 207] width 114 height 14
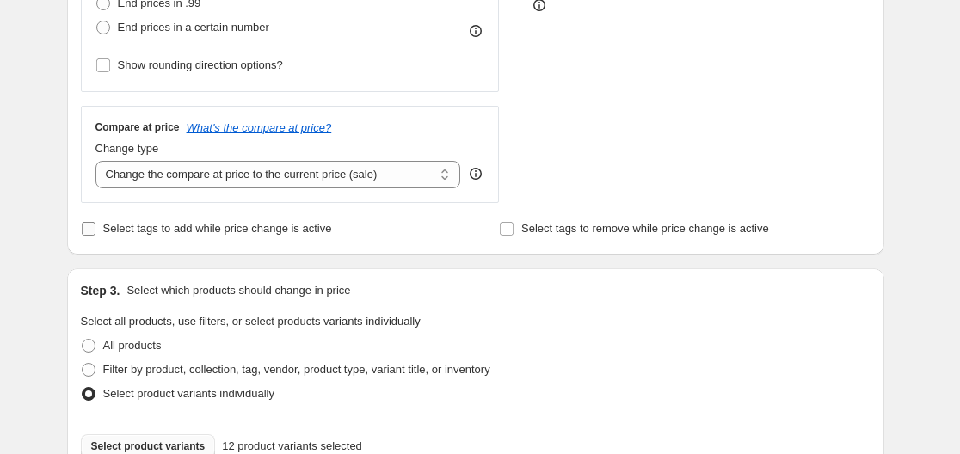
scroll to position [516, 0]
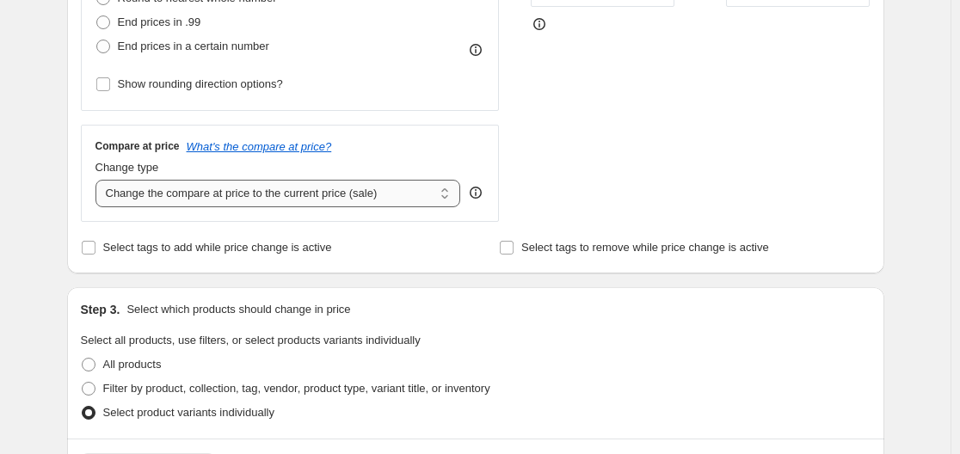
click at [200, 200] on select "Change the compare at price to the current price (sale) Change the compare at p…" at bounding box center [279, 194] width 366 height 28
select select "remove"
click at [99, 180] on select "Change the compare at price to the current price (sale) Change the compare at p…" at bounding box center [279, 194] width 366 height 28
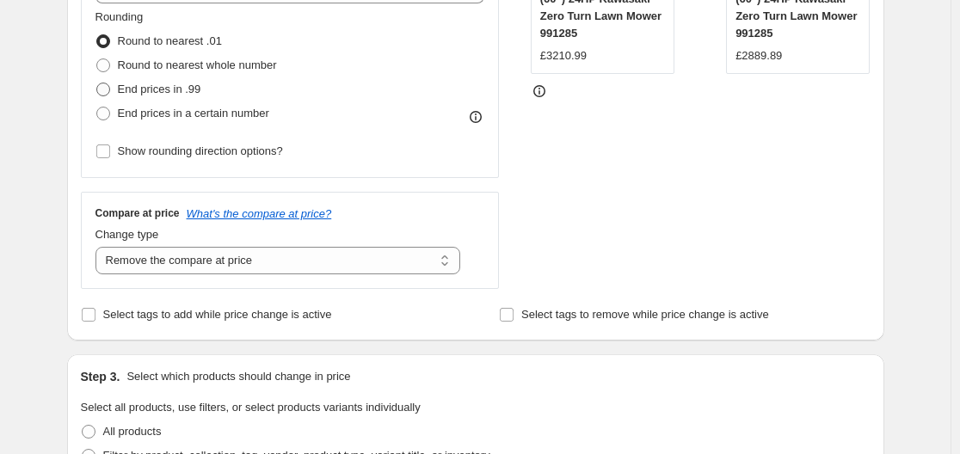
scroll to position [344, 0]
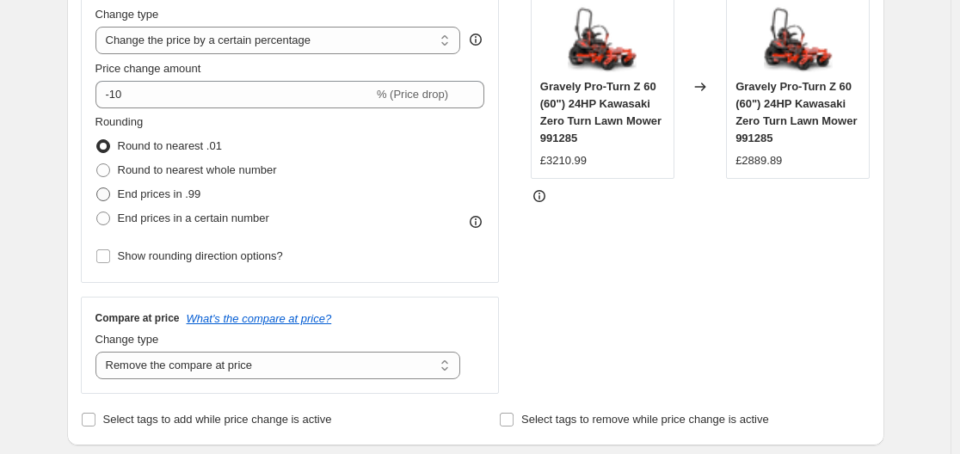
click at [149, 190] on span "End prices in .99" at bounding box center [159, 194] width 83 height 13
click at [97, 188] on input "End prices in .99" at bounding box center [96, 188] width 1 height 1
radio input "true"
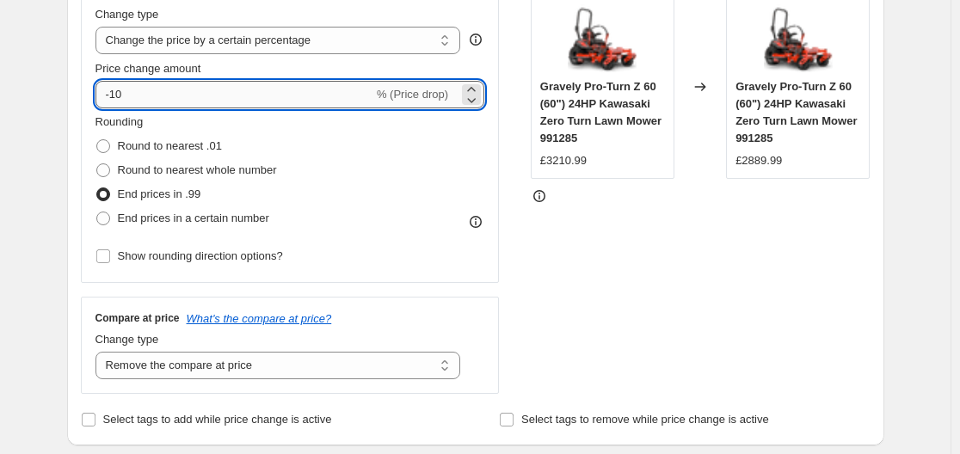
click at [165, 103] on input "-10" at bounding box center [235, 95] width 278 height 28
type input "-1"
type input "-60"
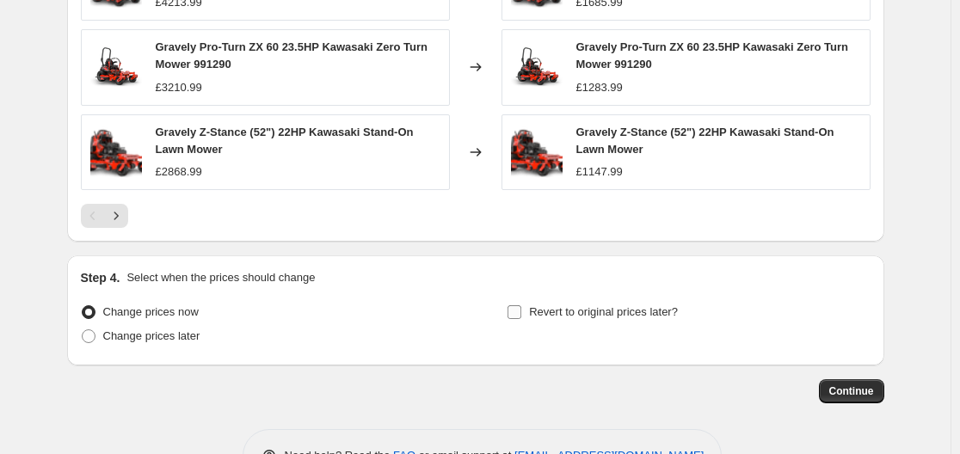
scroll to position [1346, 0]
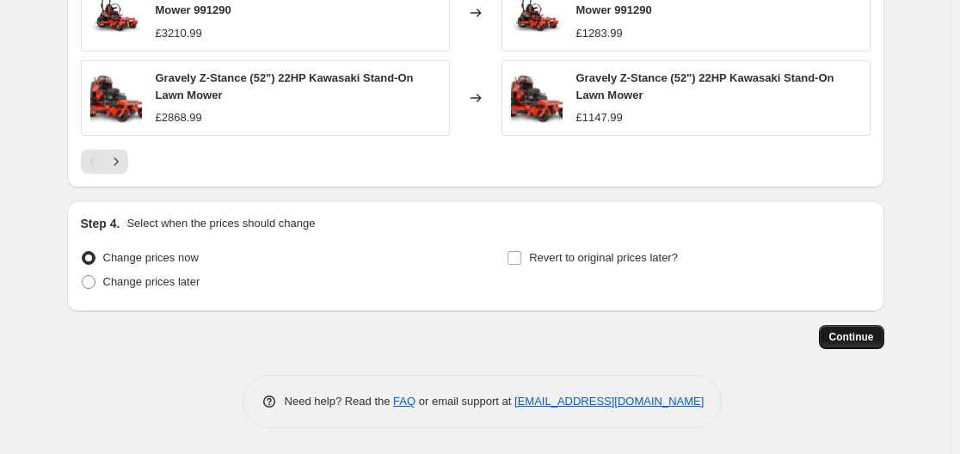
click at [838, 335] on span "Continue" at bounding box center [851, 337] width 45 height 14
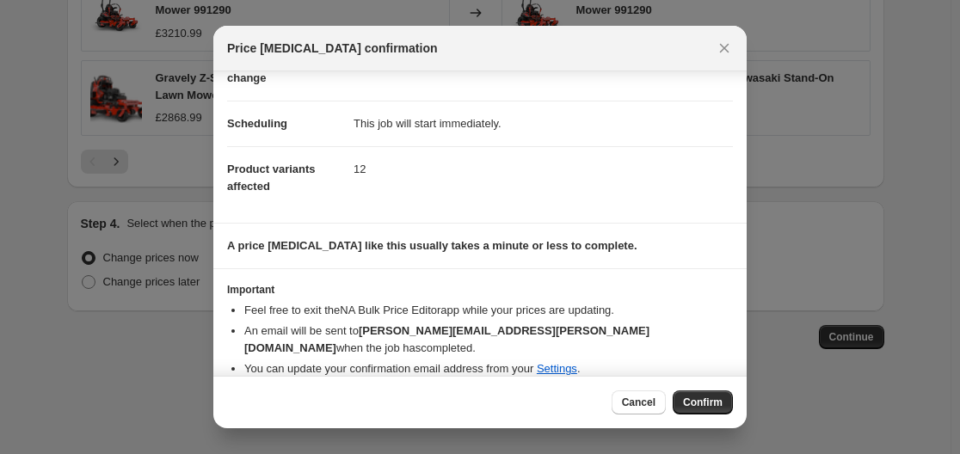
scroll to position [111, 0]
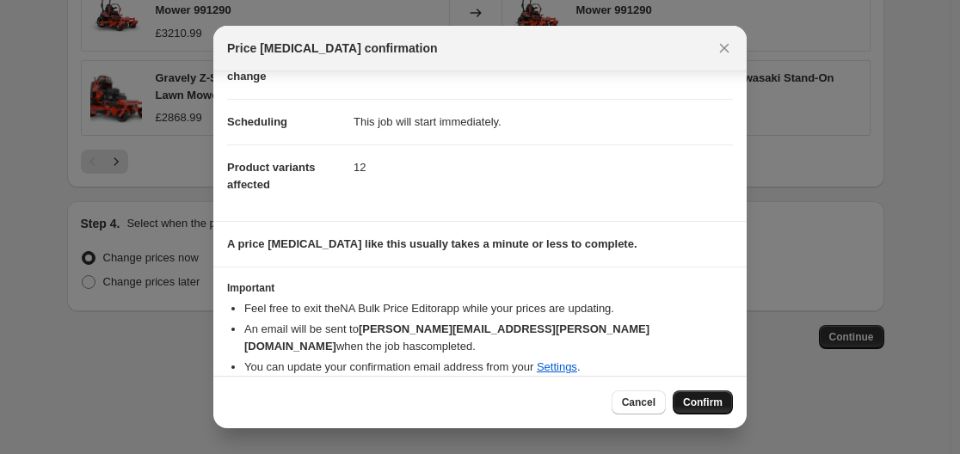
click at [711, 399] on span "Confirm" at bounding box center [703, 403] width 40 height 14
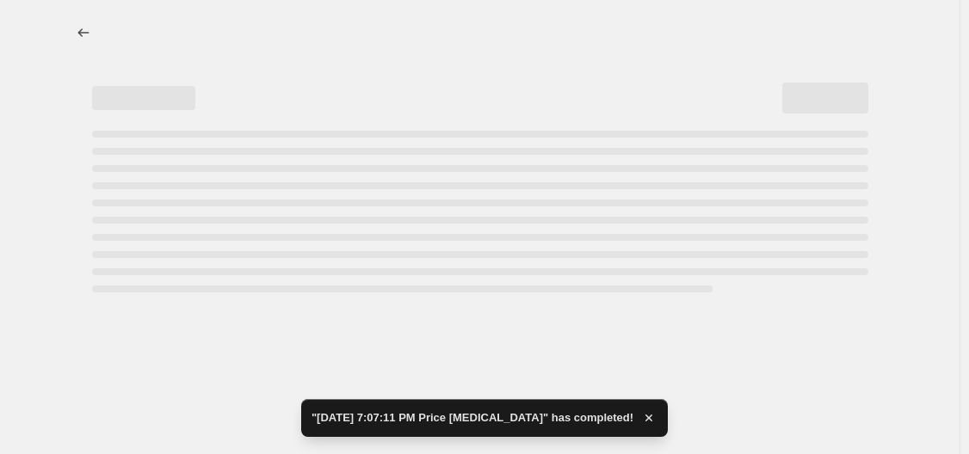
select select "percentage"
select select "remove"
